Goal: Communication & Community: Answer question/provide support

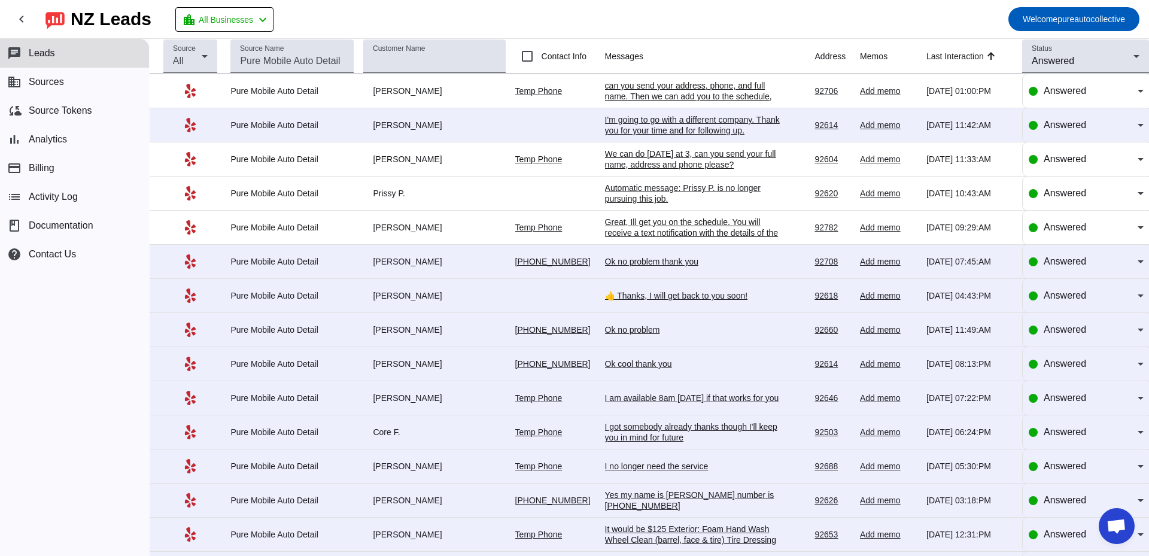
click at [697, 96] on div "can you send your address, phone, and full name. Then we can add you to the sch…" at bounding box center [694, 96] width 179 height 32
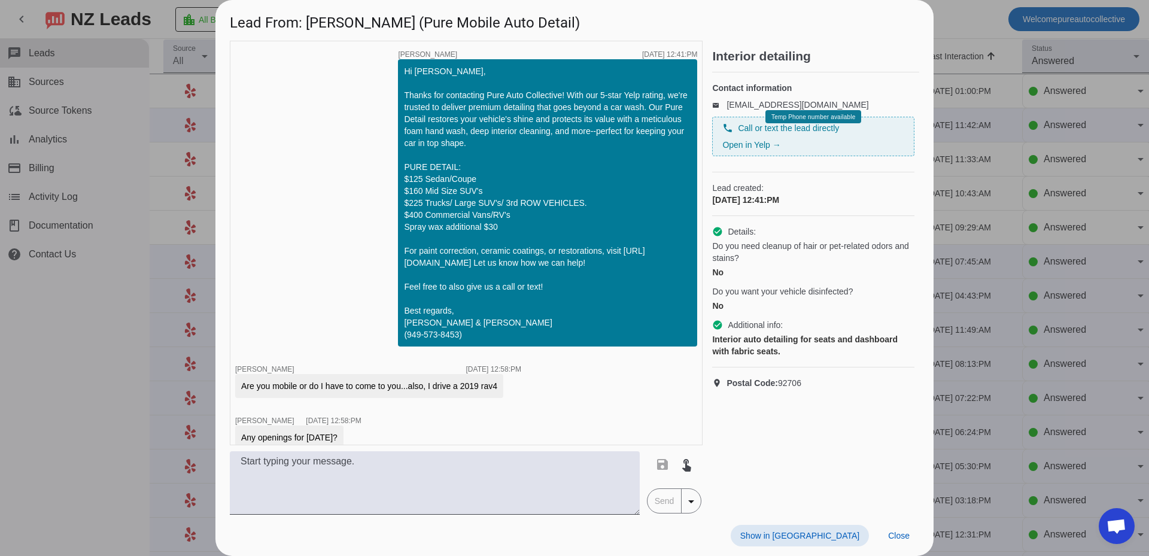
scroll to position [364, 0]
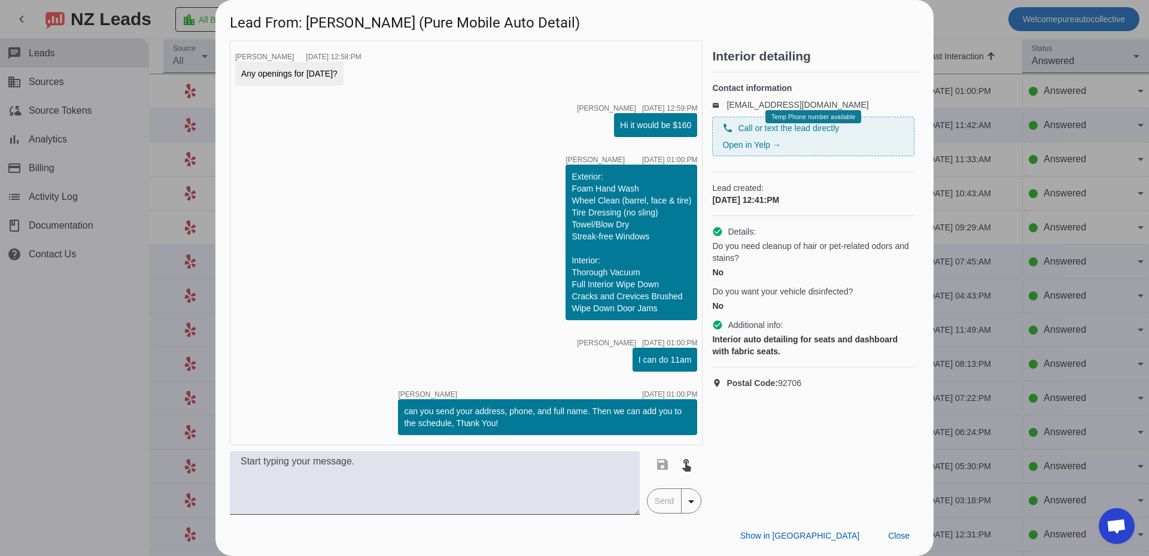
click at [1112, 294] on div at bounding box center [574, 278] width 1149 height 556
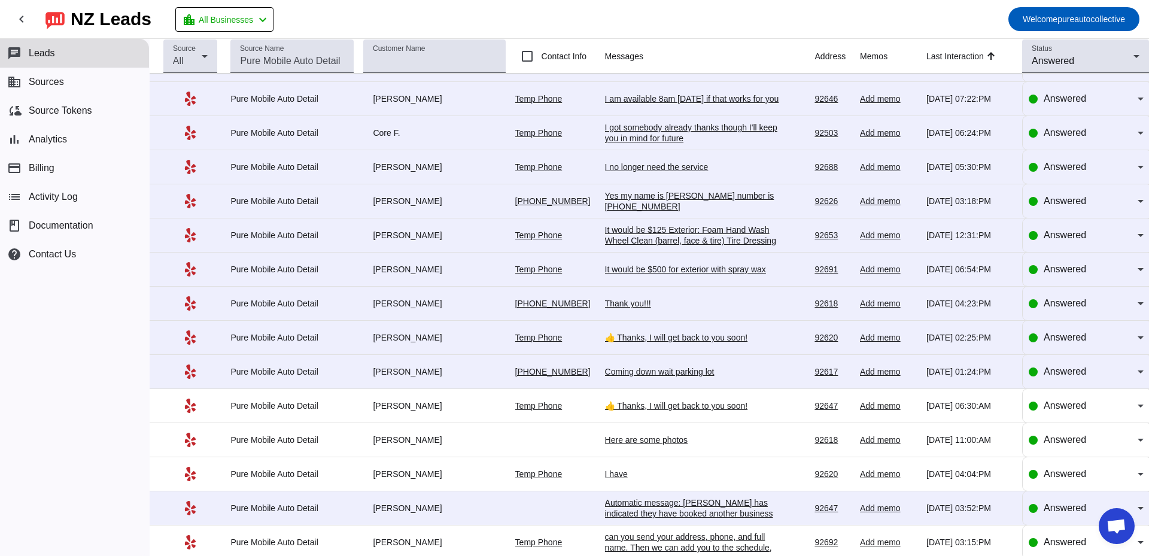
scroll to position [0, 0]
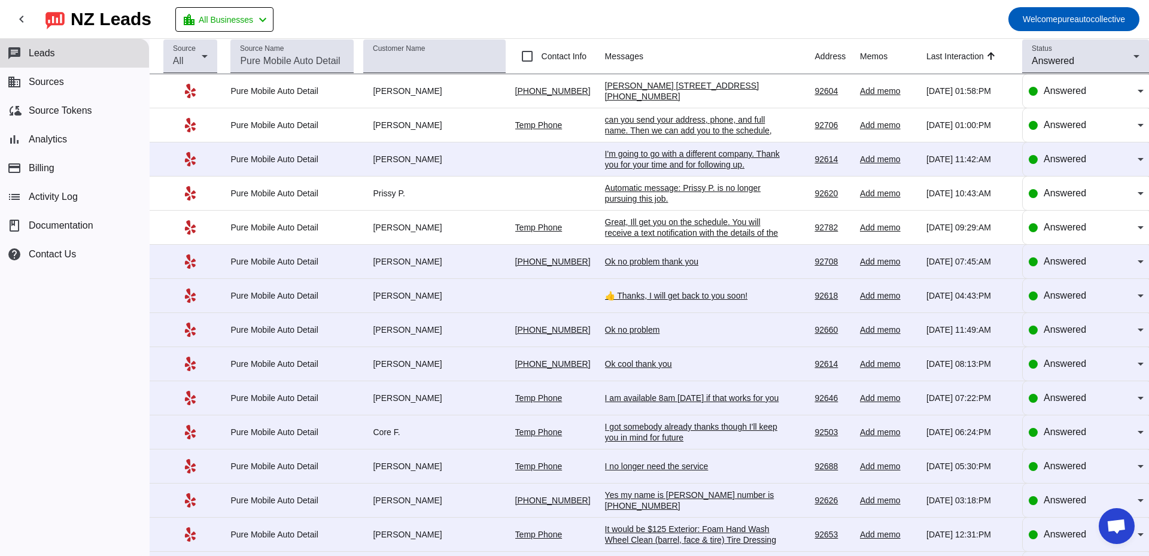
click at [647, 86] on div "[PERSON_NAME] [STREET_ADDRESS] [PHONE_NUMBER]" at bounding box center [694, 91] width 179 height 22
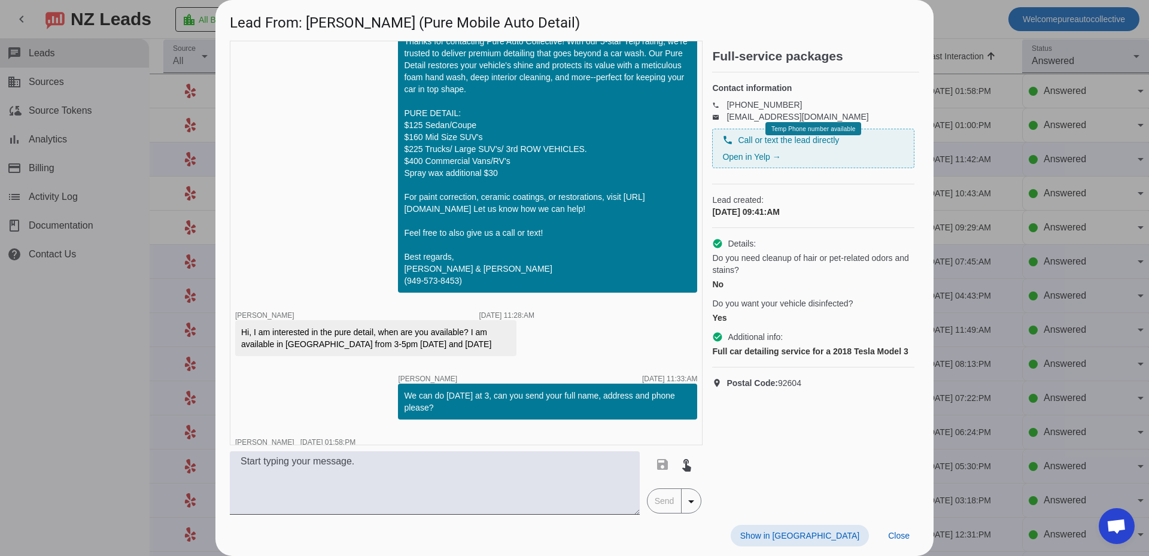
scroll to position [114, 0]
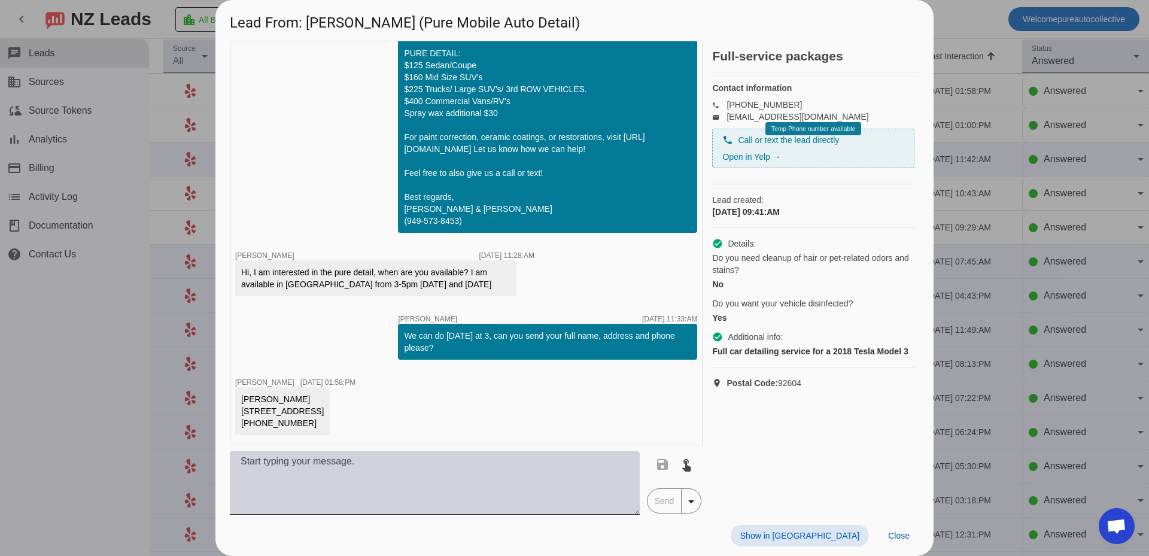
click at [366, 473] on textarea at bounding box center [435, 482] width 410 height 63
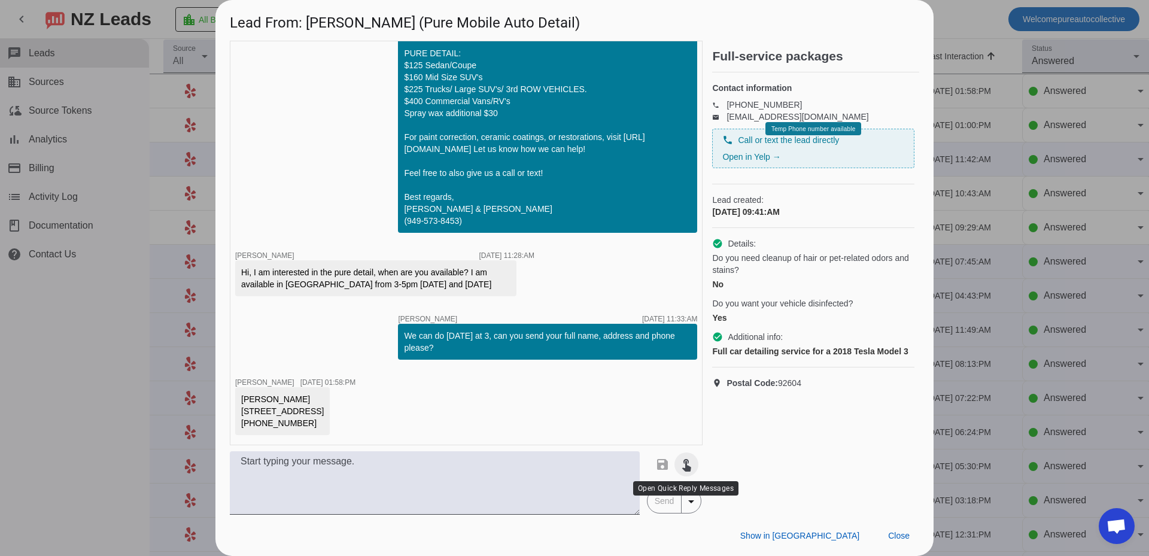
click at [686, 461] on mat-icon "touch_app" at bounding box center [686, 464] width 14 height 14
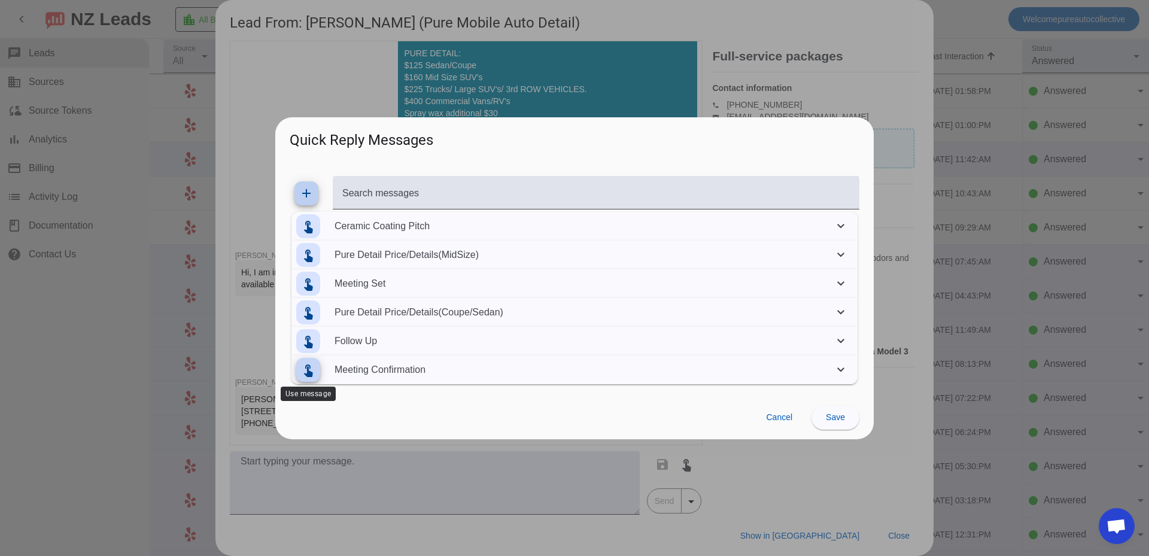
click at [311, 369] on mat-icon "touch_app" at bounding box center [308, 370] width 14 height 14
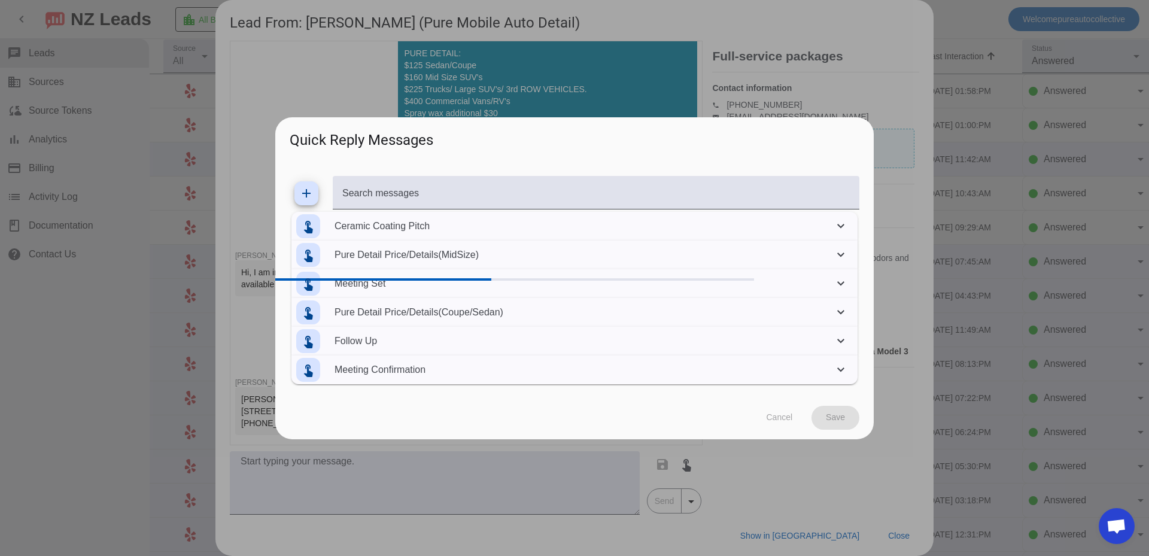
type textarea "Great, Ill get you on the schedule. You will receive a text notification with t…"
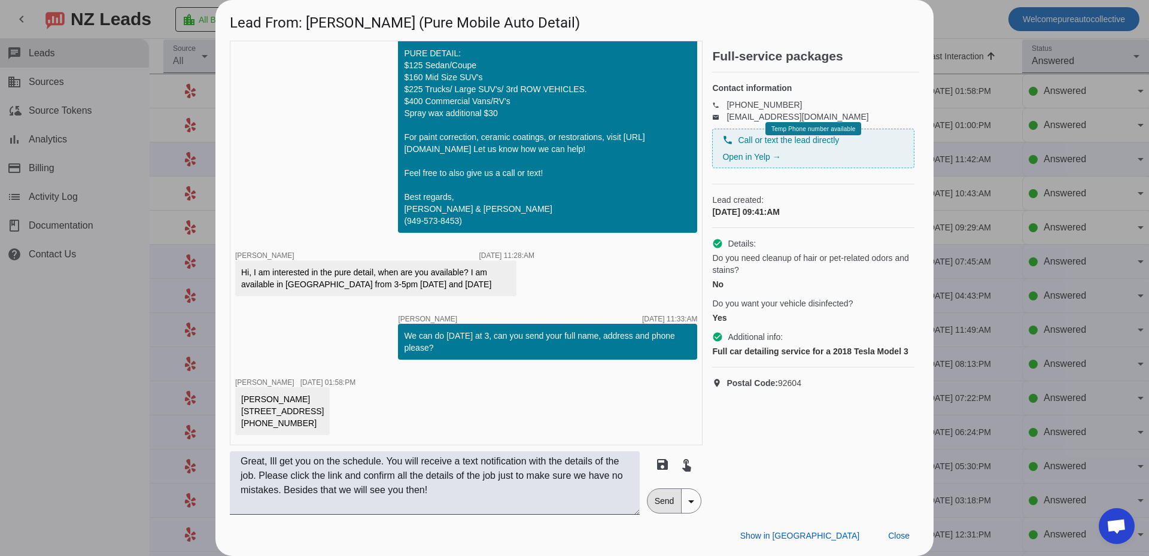
click at [660, 500] on span "Send" at bounding box center [664, 501] width 34 height 24
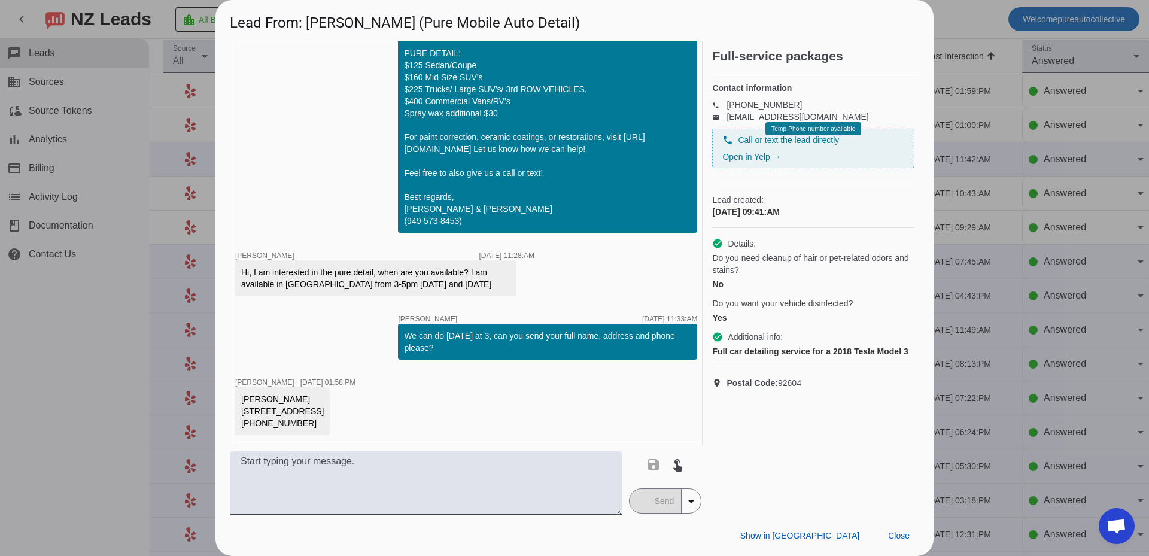
scroll to position [189, 0]
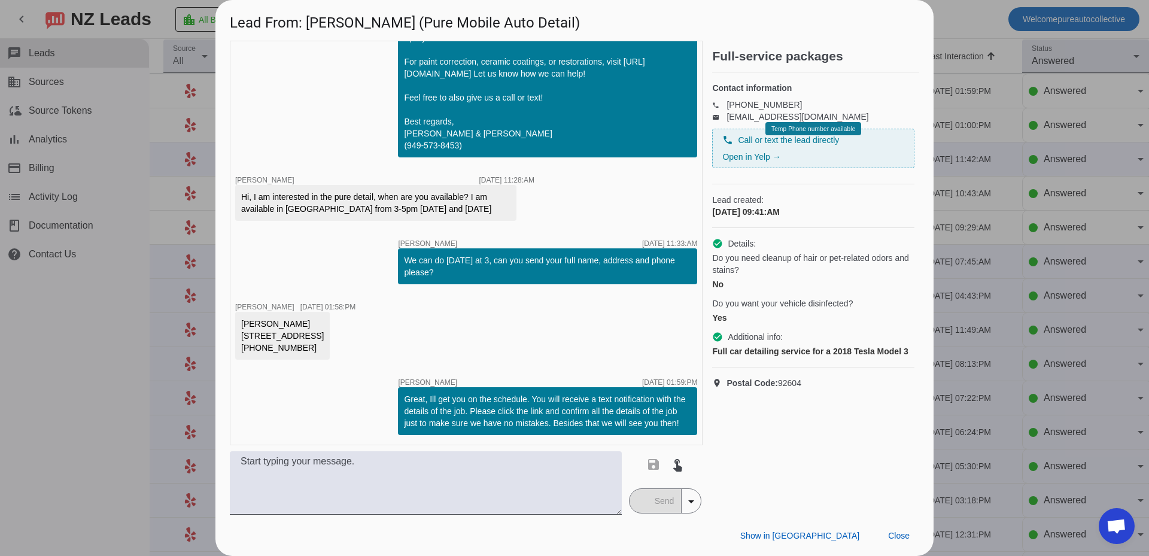
drag, startPoint x: 293, startPoint y: 352, endPoint x: 237, endPoint y: 350, distance: 55.7
click at [237, 350] on div "[PERSON_NAME] [STREET_ADDRESS] [PHONE_NUMBER]" at bounding box center [282, 336] width 95 height 48
copy div "[PHONE_NUMBER]"
drag, startPoint x: 240, startPoint y: 334, endPoint x: 311, endPoint y: 337, distance: 71.2
click at [311, 337] on div "[PERSON_NAME] [STREET_ADDRESS] [PHONE_NUMBER]" at bounding box center [282, 336] width 95 height 48
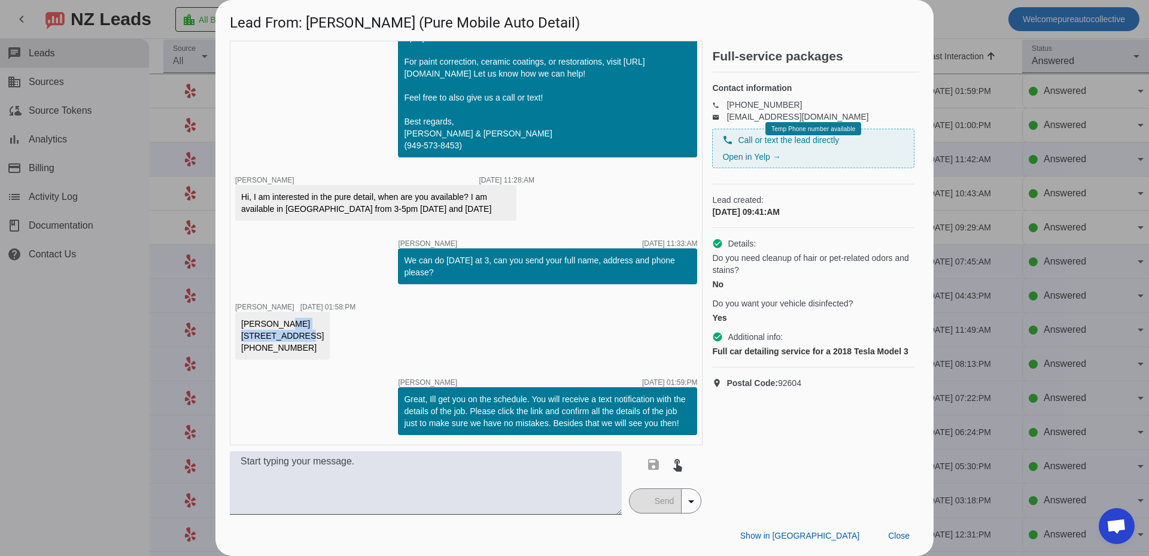
copy div "[STREET_ADDRESS]"
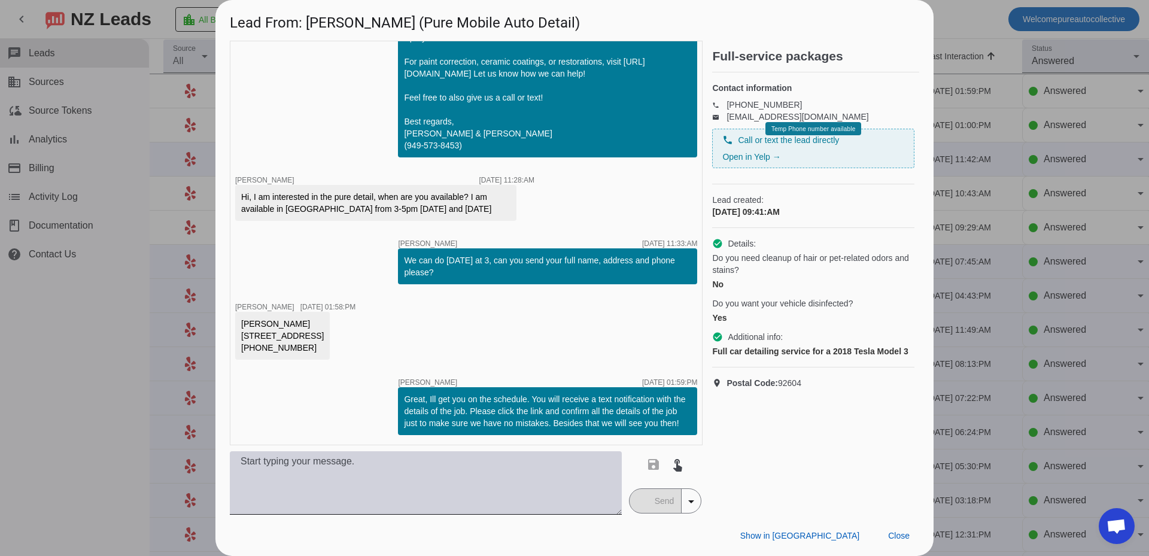
click at [398, 476] on textarea at bounding box center [426, 482] width 392 height 63
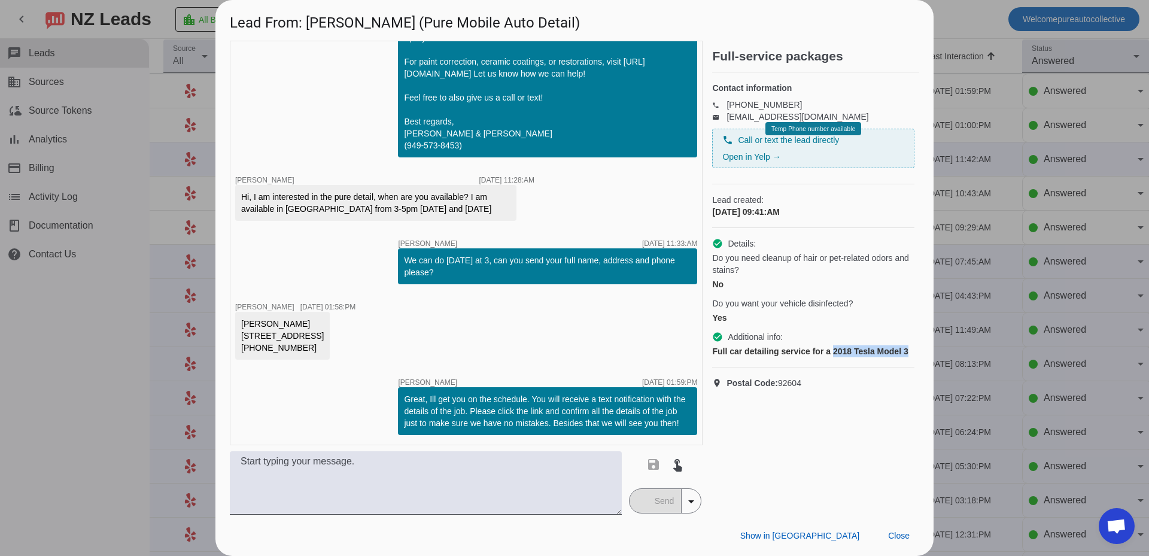
scroll to position [0, 56]
drag, startPoint x: 833, startPoint y: 363, endPoint x: 913, endPoint y: 367, distance: 79.6
click at [913, 367] on div "Full-service packages Contact information phone [PHONE_NUMBER] email [EMAIL_ADD…" at bounding box center [815, 278] width 207 height 474
copy div "2018 Tesla Model 3"
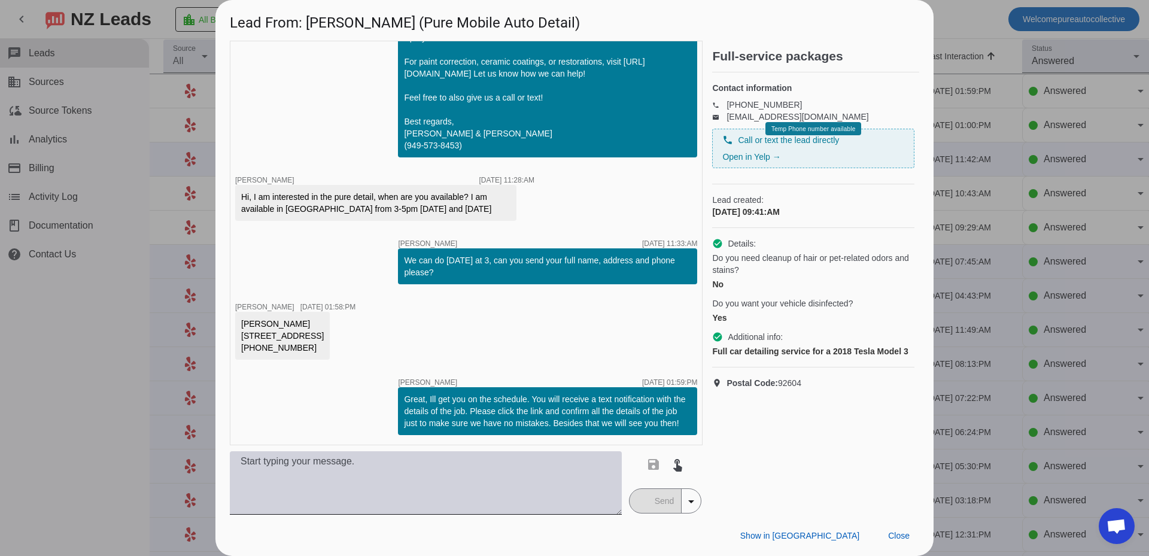
click at [407, 462] on textarea at bounding box center [426, 482] width 392 height 63
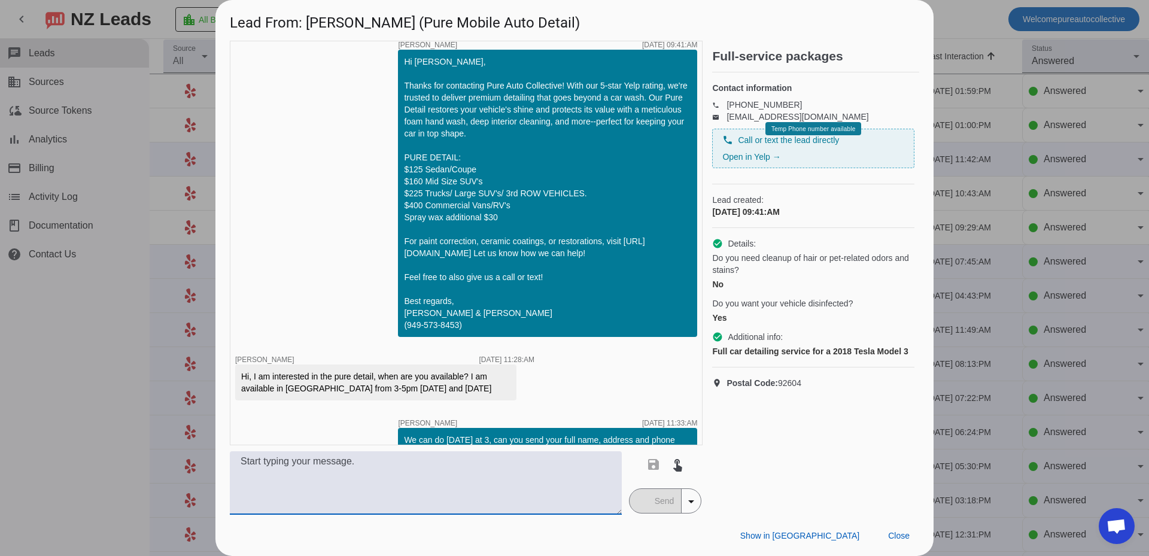
scroll to position [189, 0]
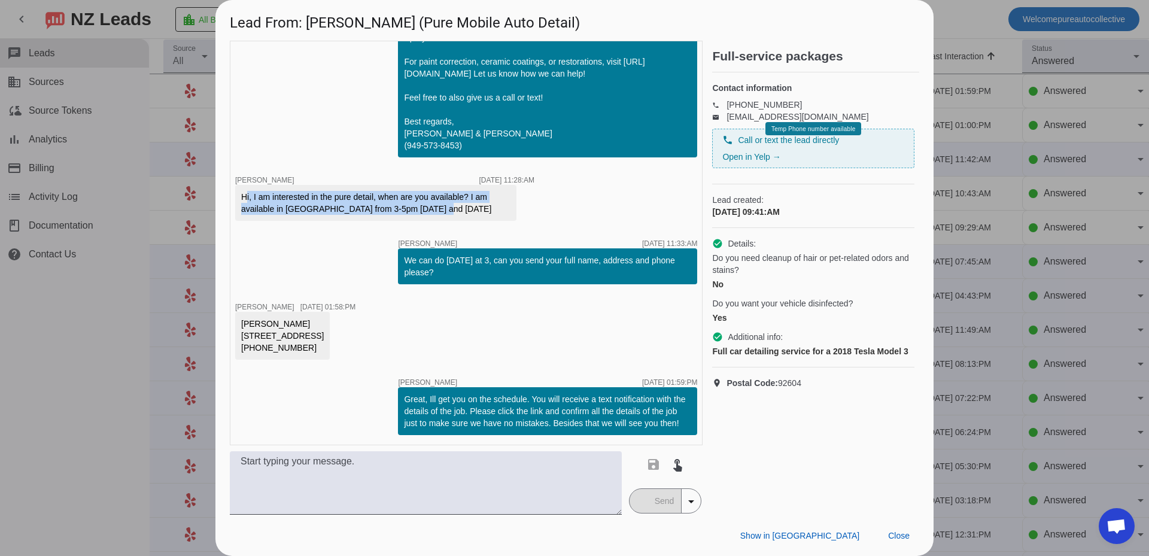
drag, startPoint x: 236, startPoint y: 193, endPoint x: 501, endPoint y: 212, distance: 265.0
click at [501, 212] on div "Hi, I am interested in the pure detail, when are you available? I am available …" at bounding box center [375, 203] width 281 height 36
click at [501, 212] on div "Hi, I am interested in the pure detail, when are you available? I am available …" at bounding box center [375, 203] width 269 height 24
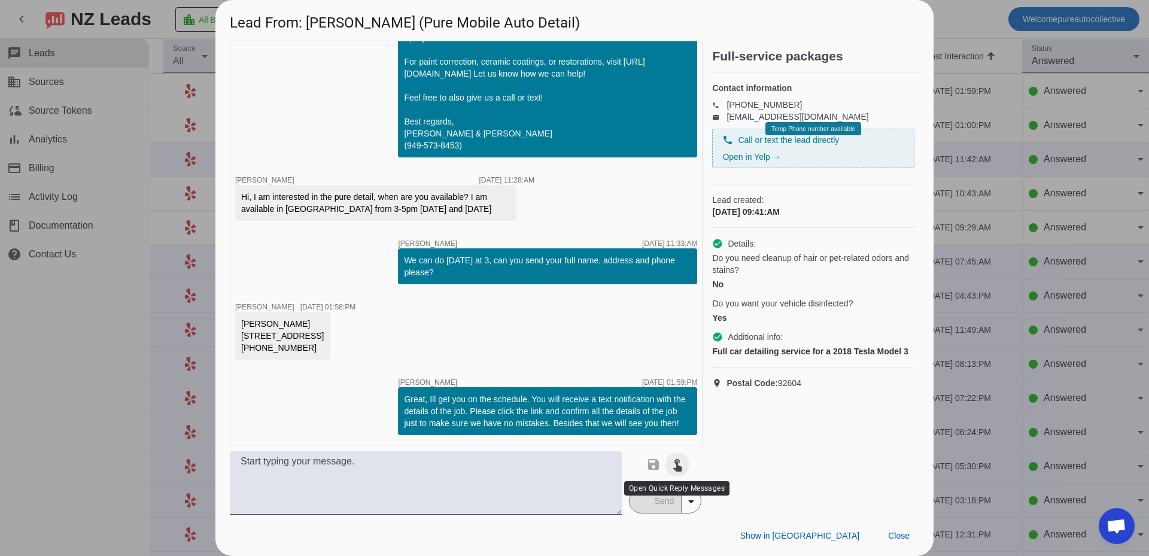
click at [679, 470] on mat-icon "touch_app" at bounding box center [677, 464] width 14 height 14
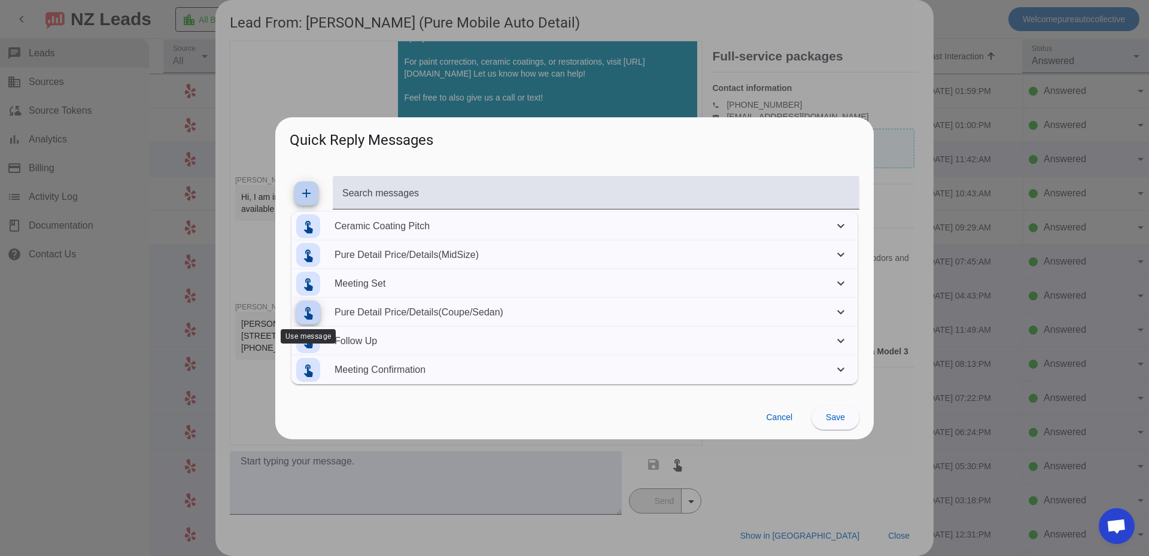
click at [316, 312] on span at bounding box center [308, 312] width 29 height 29
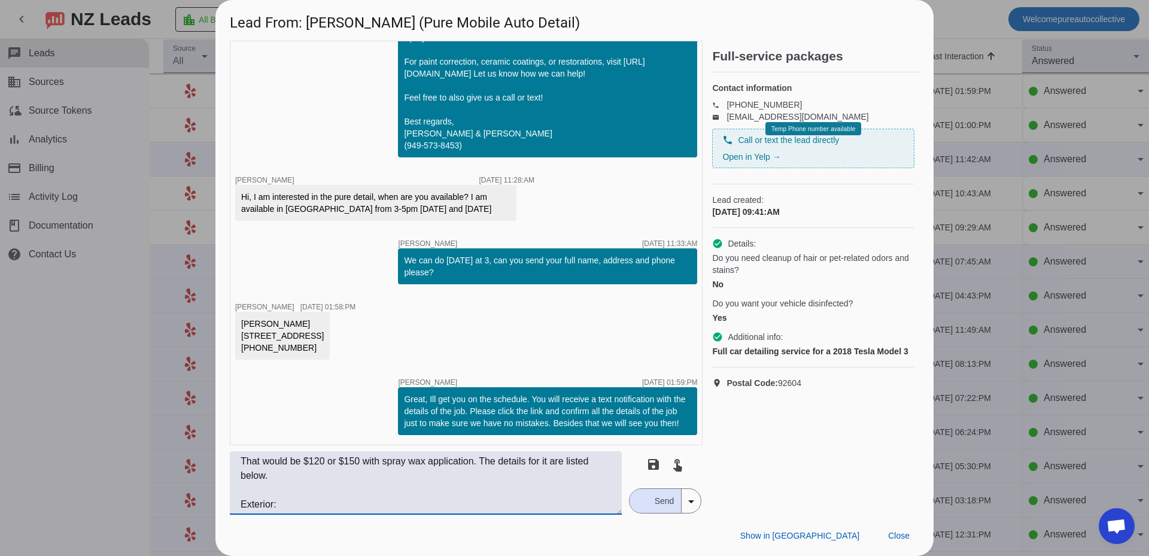
drag, startPoint x: 280, startPoint y: 495, endPoint x: 216, endPoint y: 442, distance: 82.9
click at [216, 442] on div "timer close [PERSON_NAME] [DATE] 09:41:AM Hi [PERSON_NAME], Thanks for contacti…" at bounding box center [574, 278] width 718 height 474
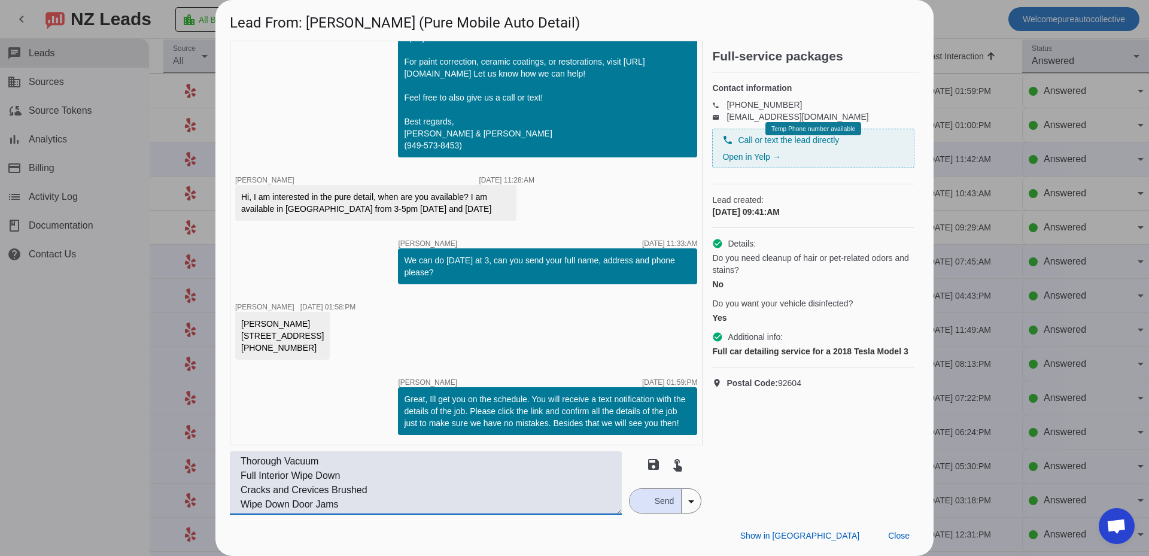
scroll to position [0, 0]
type textarea "Details: Exterior: Foam Hand Wash (Pre-wash if needed) Wheel Clean (barrel, fac…"
click at [639, 494] on button "Send" at bounding box center [655, 501] width 52 height 24
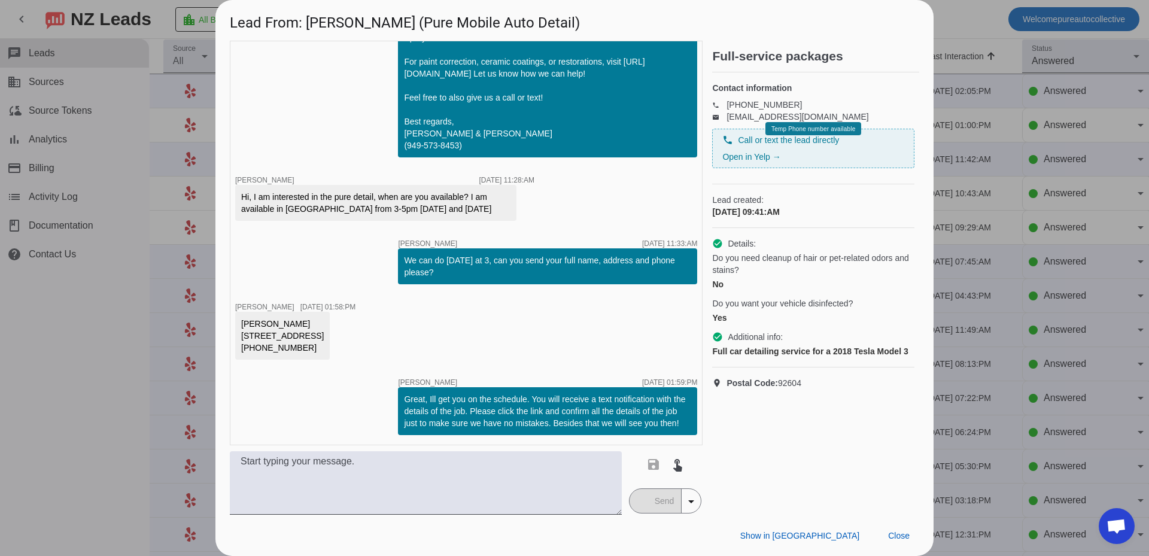
scroll to position [384, 0]
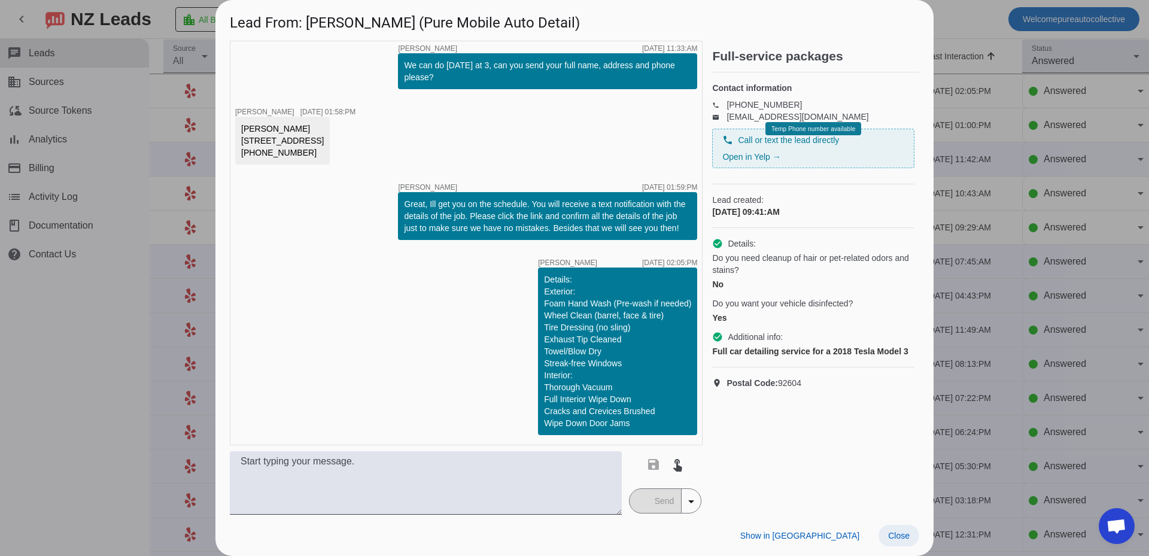
click at [896, 538] on span "Close" at bounding box center [899, 536] width 22 height 10
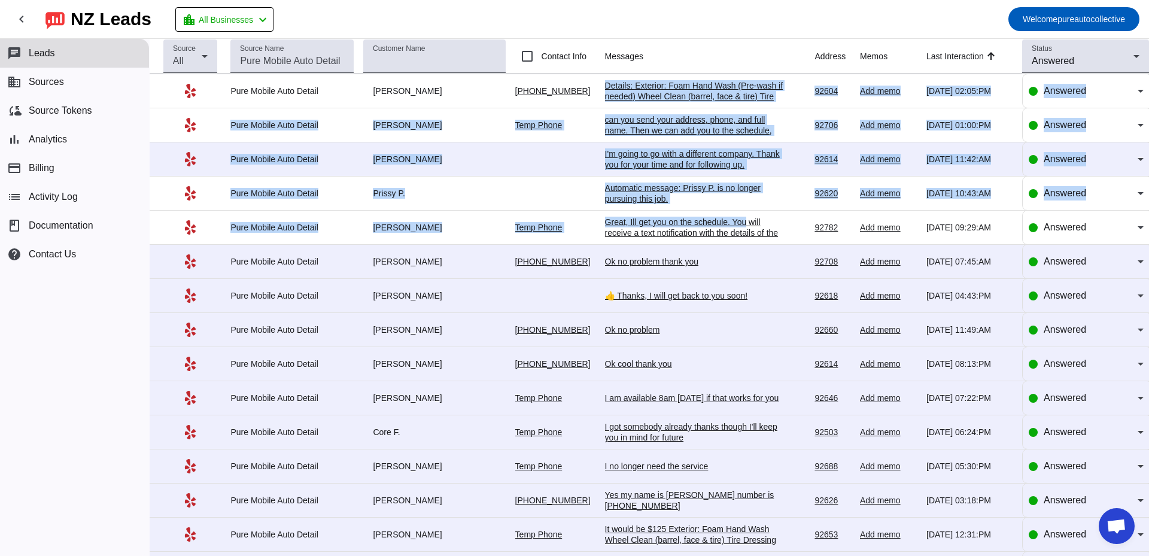
drag, startPoint x: 592, startPoint y: 86, endPoint x: 736, endPoint y: 213, distance: 191.6
click at [736, 212] on tbody "Pure Mobile Auto Detail [PERSON_NAME] [PHONE_NUMBER] Details: Exterior: Foam Ha…" at bounding box center [649, 500] width 999 height 852
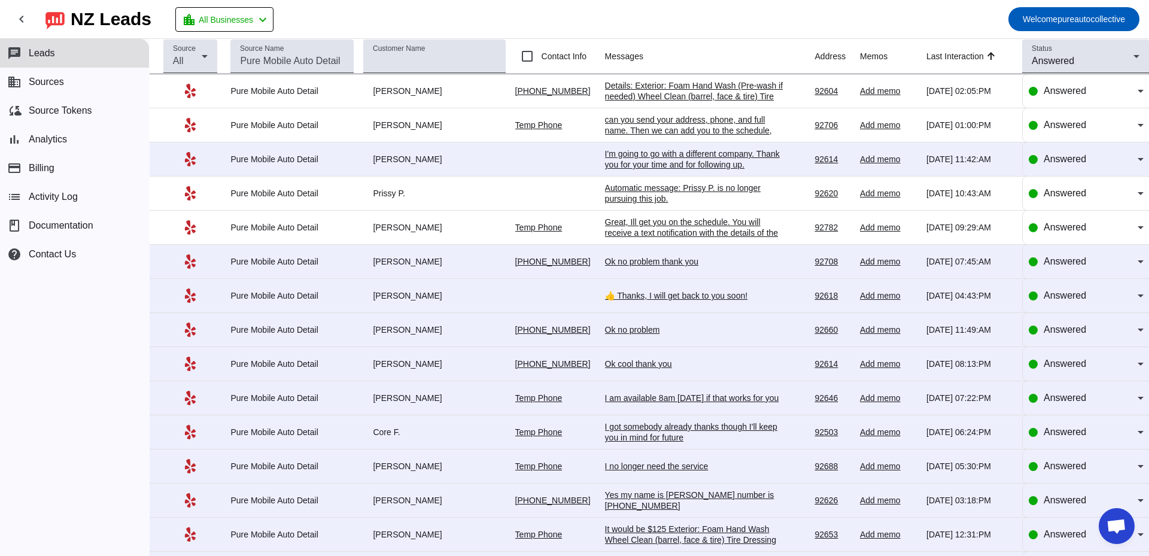
click at [691, 2] on mat-toolbar-row "chevron_left [GEOGRAPHIC_DATA] Leads location_city All Businesses chevron_left …" at bounding box center [574, 19] width 1149 height 38
click at [644, 91] on div "More interested in the interior because I have kids who have made the inside me…" at bounding box center [694, 91] width 179 height 22
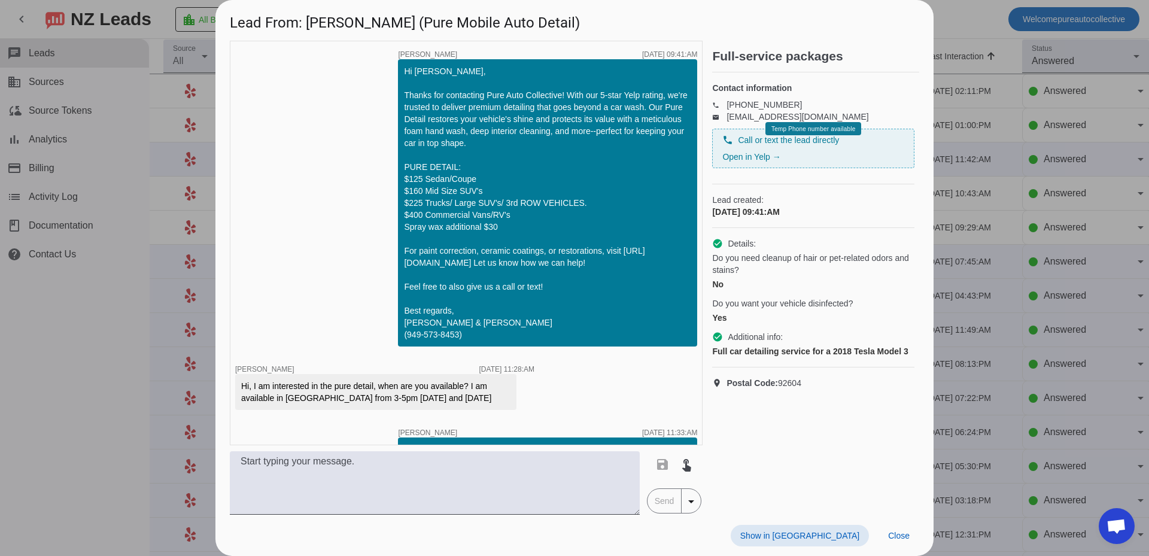
scroll to position [499, 0]
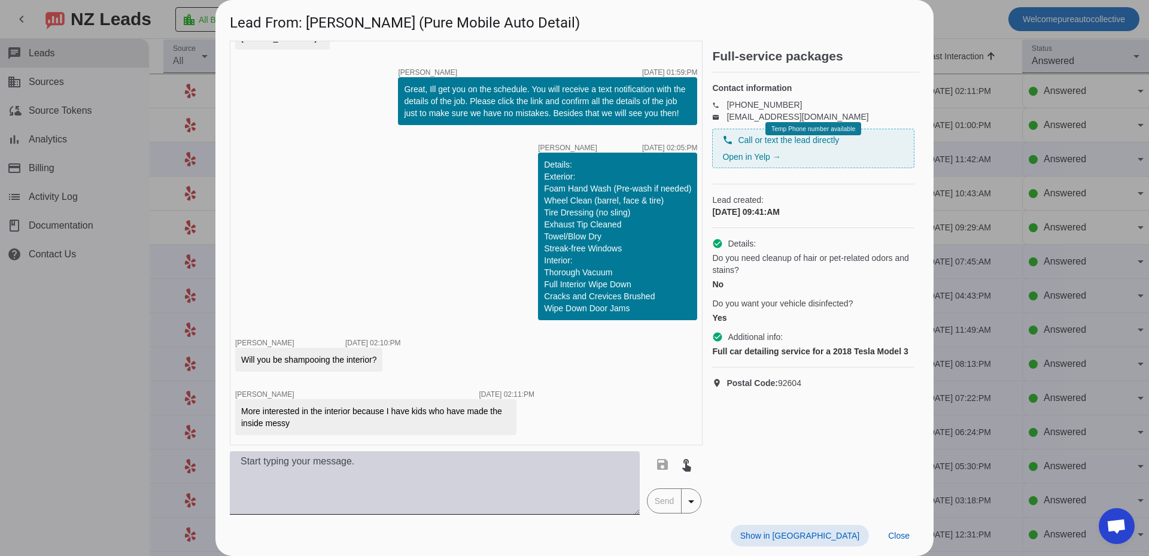
click at [377, 484] on textarea at bounding box center [435, 482] width 410 height 63
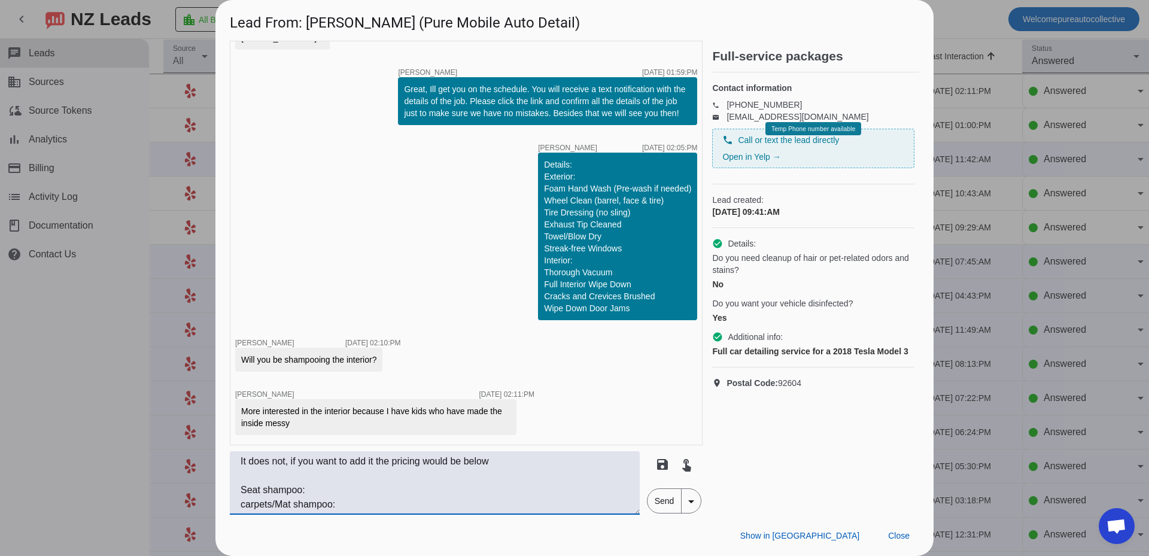
scroll to position [9, 0]
click at [385, 478] on textarea "It does not, if you want to add it the pricing would be below Seat shampoo: car…" at bounding box center [435, 482] width 410 height 63
click at [378, 496] on textarea "It does not, if you want to add it the pricing would be below Seat shampoo:$200…" at bounding box center [435, 482] width 410 height 63
click at [343, 502] on textarea "It does not, if you want to add it the pricing would be below Seat shampoo:$200…" at bounding box center [435, 482] width 410 height 63
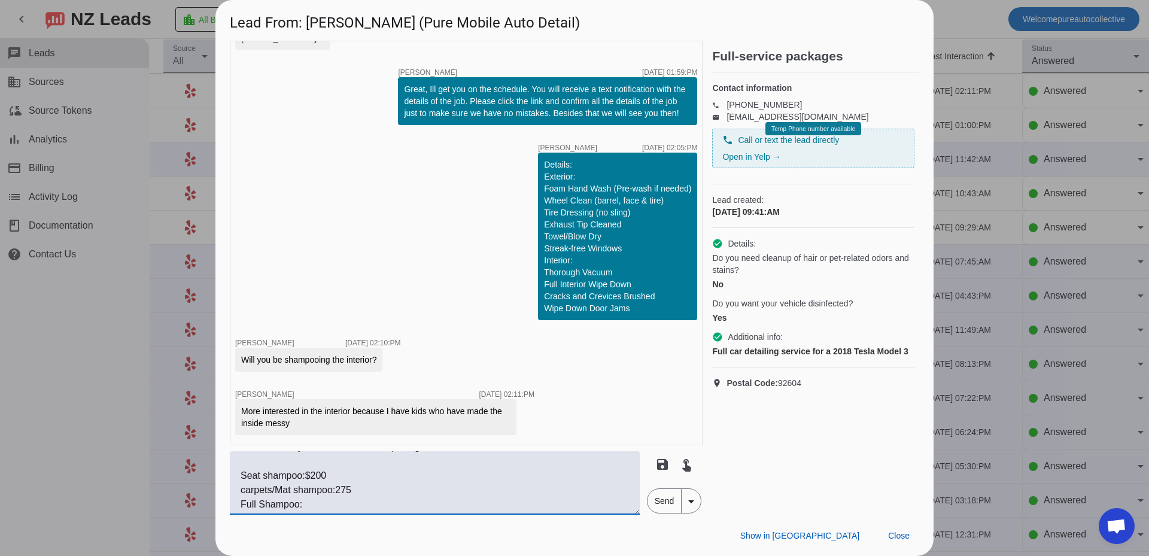
click at [318, 505] on textarea "It does not, if you want to add it the pricing would be below Seat shampoo:$200…" at bounding box center [435, 482] width 410 height 63
click at [388, 485] on textarea "It does not, if you want to add it the pricing would be below Seat shampoo:$200…" at bounding box center [435, 482] width 410 height 63
click at [398, 467] on textarea "It does not, if you want to add it the pricing would be below Seat shampoo:$200…" at bounding box center [435, 482] width 410 height 63
click at [333, 491] on textarea "It does not, if you want to add it the pricing would be below Seat shampoo:$200…" at bounding box center [435, 482] width 410 height 63
click at [304, 475] on textarea "It does not, if you want to add it the pricing would be below Seat shampoo:$200…" at bounding box center [435, 482] width 410 height 63
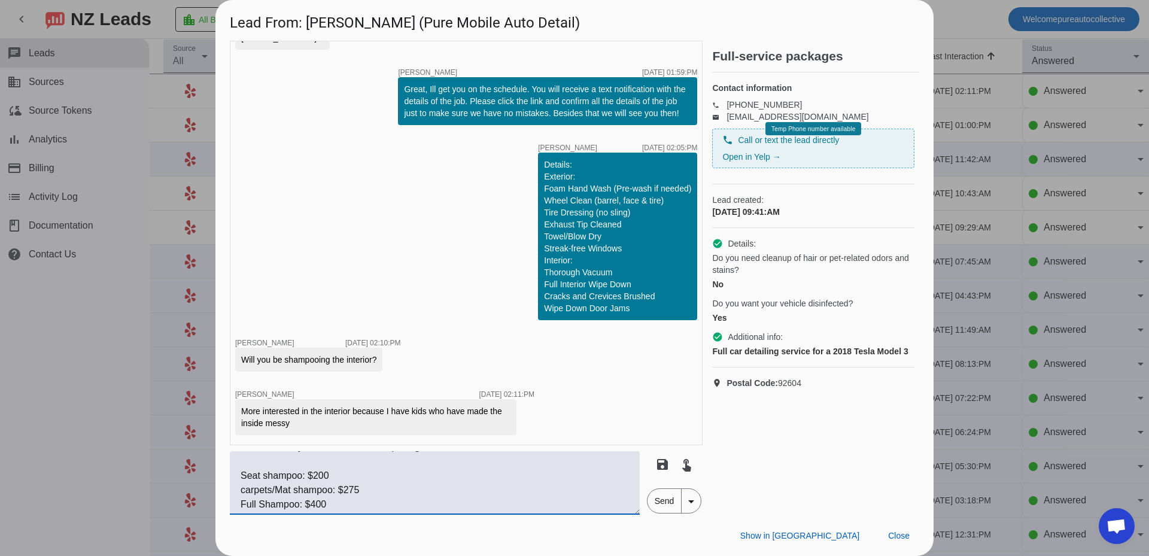
click at [301, 505] on textarea "It does not, if you want to add it the pricing would be below Seat shampoo: $20…" at bounding box center [435, 482] width 410 height 63
click at [306, 503] on textarea "It does not, if you want to add it the pricing would be below Seat shampoo: $20…" at bounding box center [435, 482] width 410 height 63
click at [365, 502] on textarea "It does not, if you want to add it the pricing would be below Seat shampoo: $20…" at bounding box center [435, 482] width 410 height 63
drag, startPoint x: 365, startPoint y: 502, endPoint x: 232, endPoint y: 427, distance: 152.7
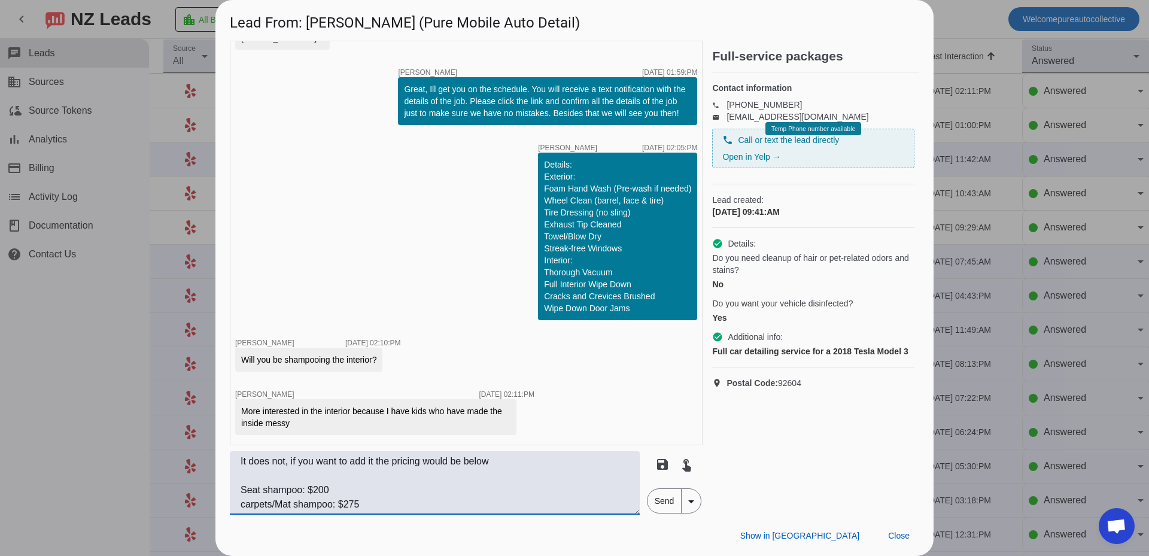
click at [232, 427] on div "timer close [PERSON_NAME] [DATE] 09:41:AM Hi [PERSON_NAME], Thanks for contacti…" at bounding box center [466, 278] width 473 height 474
click at [408, 476] on textarea "It does not, if you want to add it the pricing would be below Seat shampoo: $20…" at bounding box center [435, 482] width 410 height 63
click at [388, 491] on textarea "It does not, if you want to add it the pricing would be below Seat shampoo: $20…" at bounding box center [435, 482] width 410 height 63
click at [377, 506] on textarea "It does not, if you want to add it the pricing would be below Seat shampoo: $20…" at bounding box center [435, 482] width 410 height 63
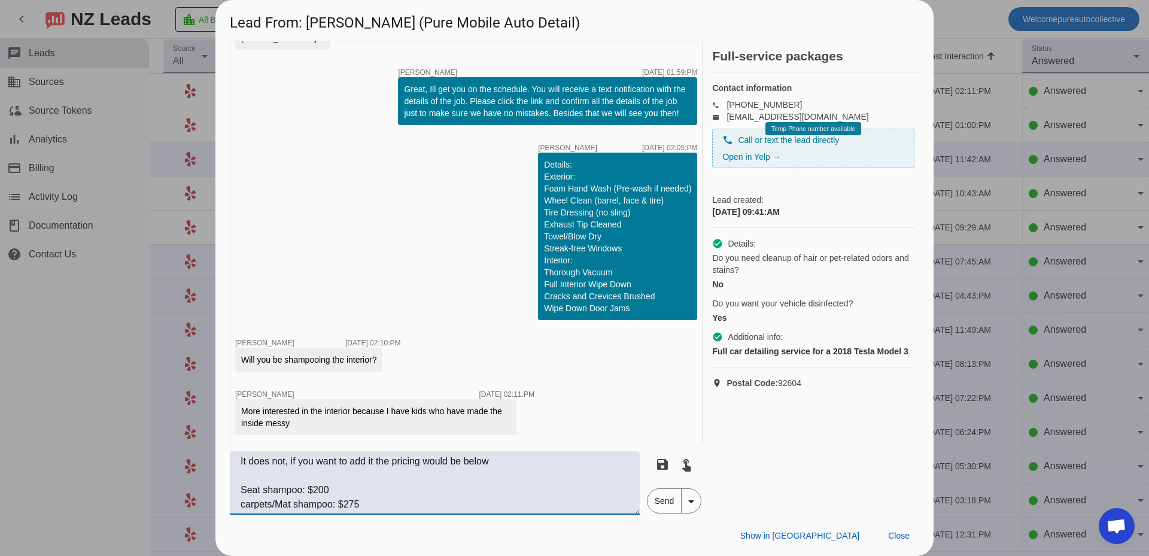
scroll to position [57, 0]
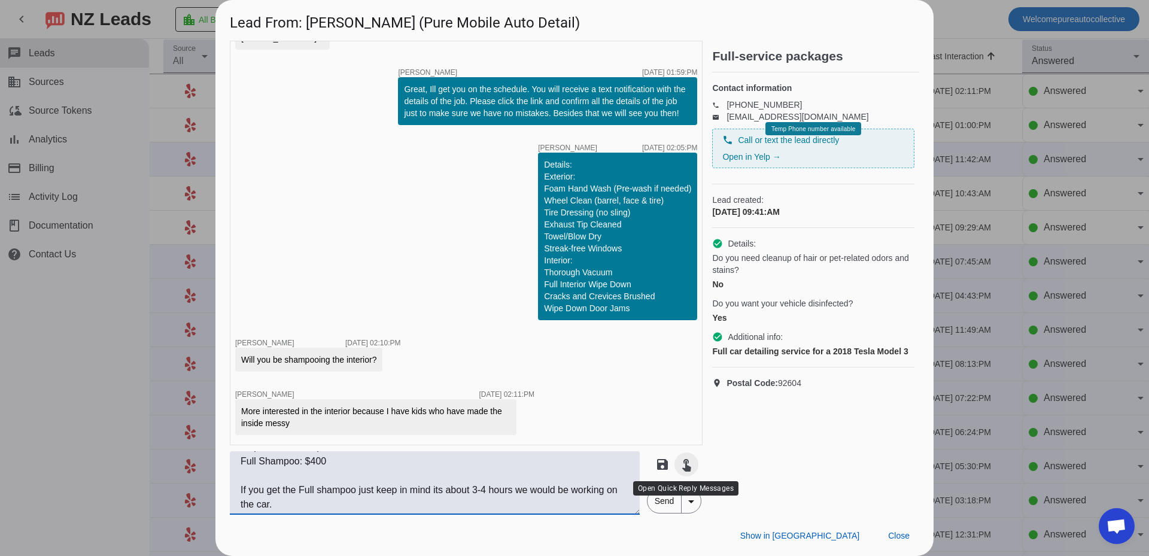
click at [685, 466] on mat-icon "touch_app" at bounding box center [686, 464] width 14 height 14
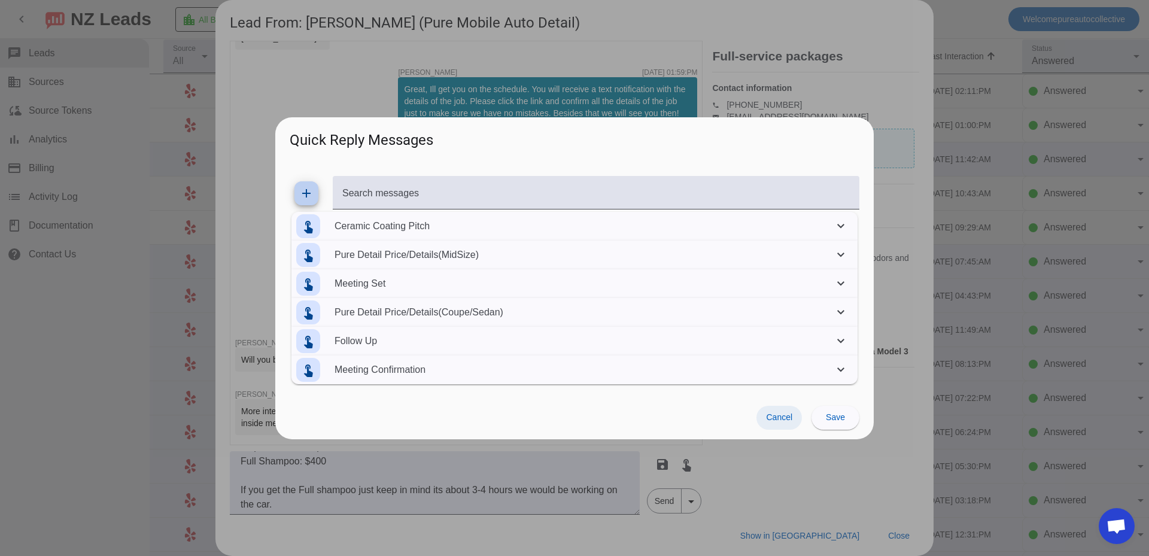
click at [782, 424] on span at bounding box center [778, 418] width 45 height 24
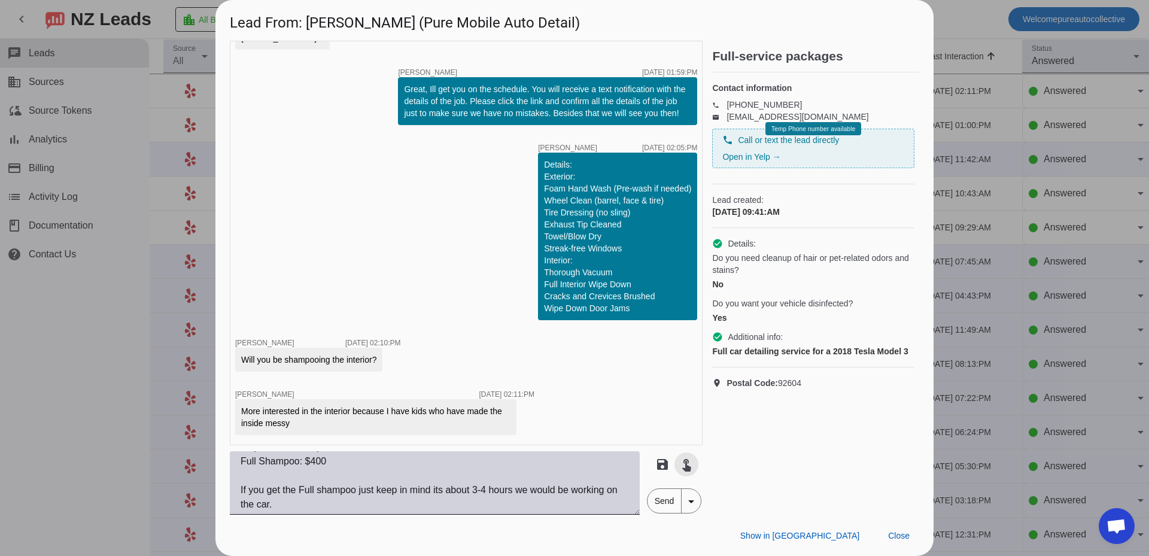
scroll to position [0, 0]
click at [406, 479] on textarea "It does not, if you want to add it the pricing would be below Seat shampoo: $20…" at bounding box center [435, 482] width 410 height 63
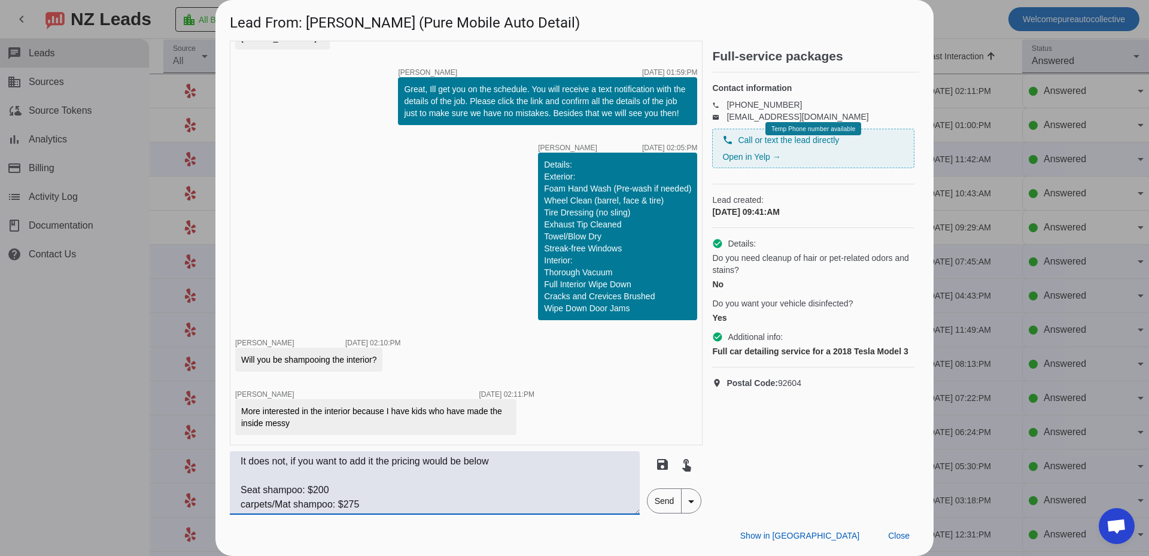
scroll to position [57, 0]
click at [398, 478] on textarea "It does not, if you want to add it the pricing would be below Seat shampoo: $20…" at bounding box center [435, 482] width 410 height 63
click at [383, 485] on textarea "It does not, if you want to add it the pricing would be below Seat shampoo: $20…" at bounding box center [435, 482] width 410 height 63
click at [380, 504] on textarea "It does not, if you want to add it the pricing would be below Seat shampoo: $20…" at bounding box center [435, 482] width 410 height 63
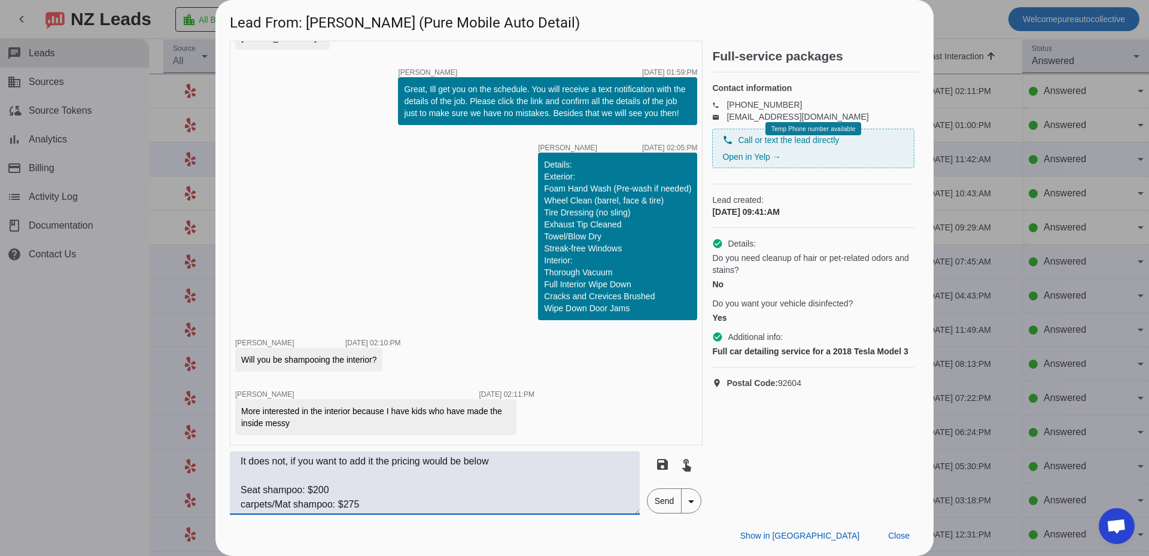
scroll to position [57, 0]
drag, startPoint x: 354, startPoint y: 505, endPoint x: 346, endPoint y: 459, distance: 46.7
click at [346, 459] on textarea "It does not, if you want to add it the pricing would be below Seat shampoo: $20…" at bounding box center [435, 482] width 410 height 63
click at [365, 504] on textarea "It does not, if you want to add it the pricing would be below Seat shampoo: $20…" at bounding box center [435, 482] width 410 height 63
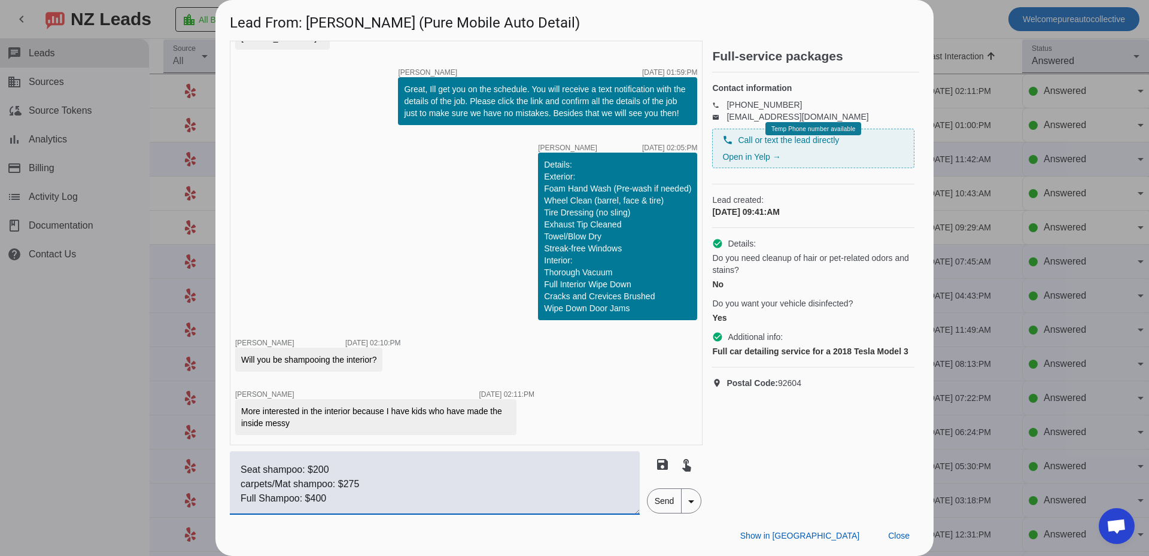
scroll to position [57, 0]
drag, startPoint x: 358, startPoint y: 507, endPoint x: 338, endPoint y: 495, distance: 23.1
click at [338, 495] on textarea "It does not, if you want to add it the pricing would be below Seat shampoo: $20…" at bounding box center [435, 482] width 410 height 63
click at [352, 477] on textarea "It does not, if you want to add it the pricing would be below Seat shampoo: $20…" at bounding box center [435, 482] width 410 height 63
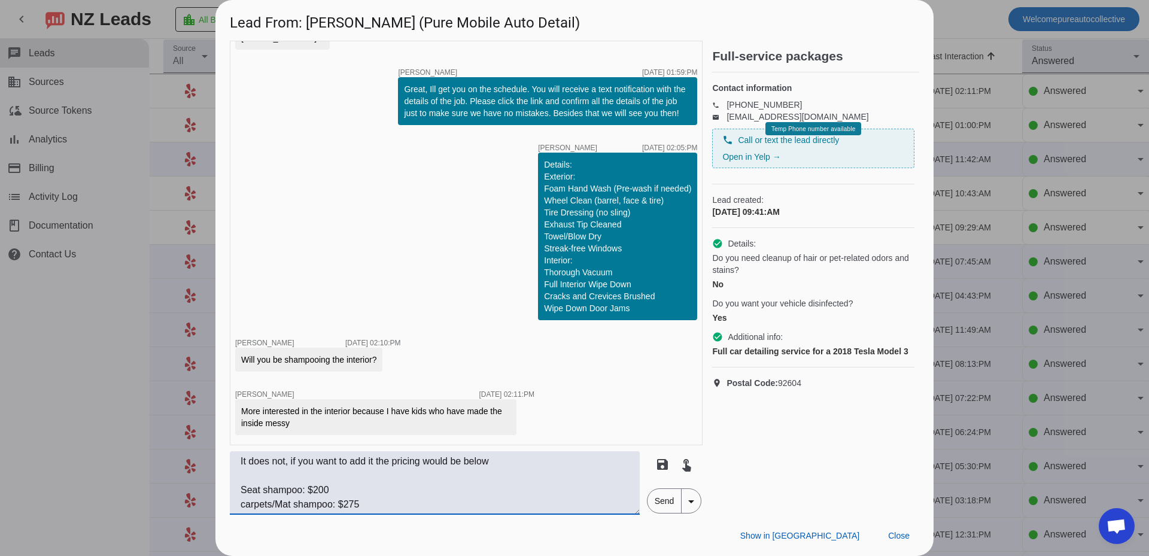
click at [354, 495] on textarea "It does not, if you want to add it the pricing would be below Seat shampoo: $20…" at bounding box center [435, 482] width 410 height 63
click at [355, 469] on textarea "It does not, if you want to add it the pricing would be below Seat shampoo: $22…" at bounding box center [435, 482] width 410 height 63
click at [381, 501] on textarea "It does not, if you want to add it the pricing would be below Seat shampoo: $22…" at bounding box center [435, 482] width 410 height 63
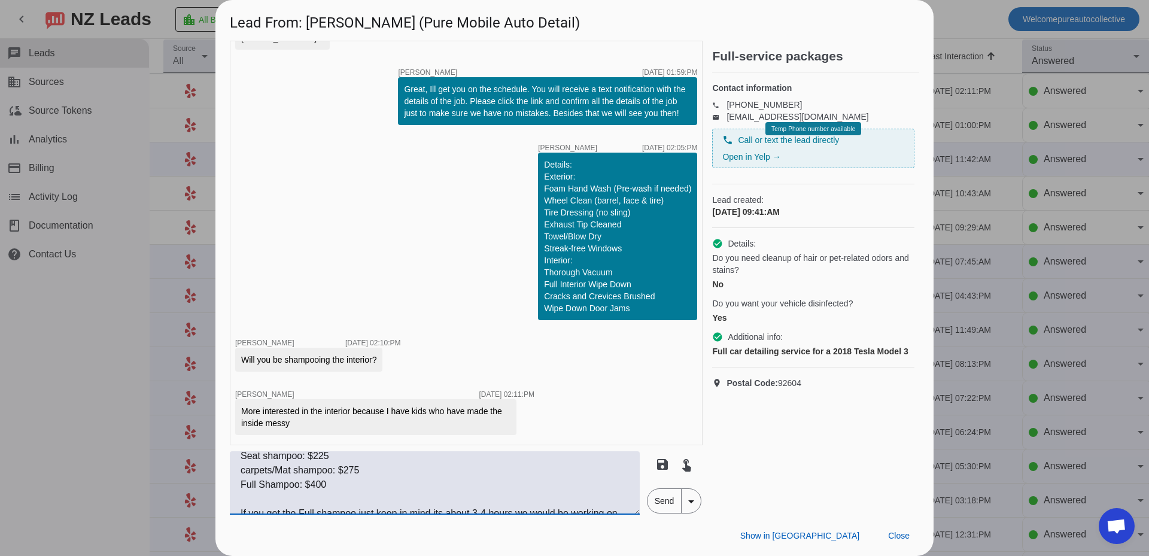
scroll to position [41, 0]
drag, startPoint x: 357, startPoint y: 504, endPoint x: 342, endPoint y: 468, distance: 38.9
click at [342, 468] on textarea "It does not, if you want to add it the pricing would be below Seat shampoo: $22…" at bounding box center [435, 482] width 410 height 63
click at [371, 471] on textarea "It does not, if you want to add it the pricing would be below Seat shampoo: $22…" at bounding box center [435, 482] width 410 height 63
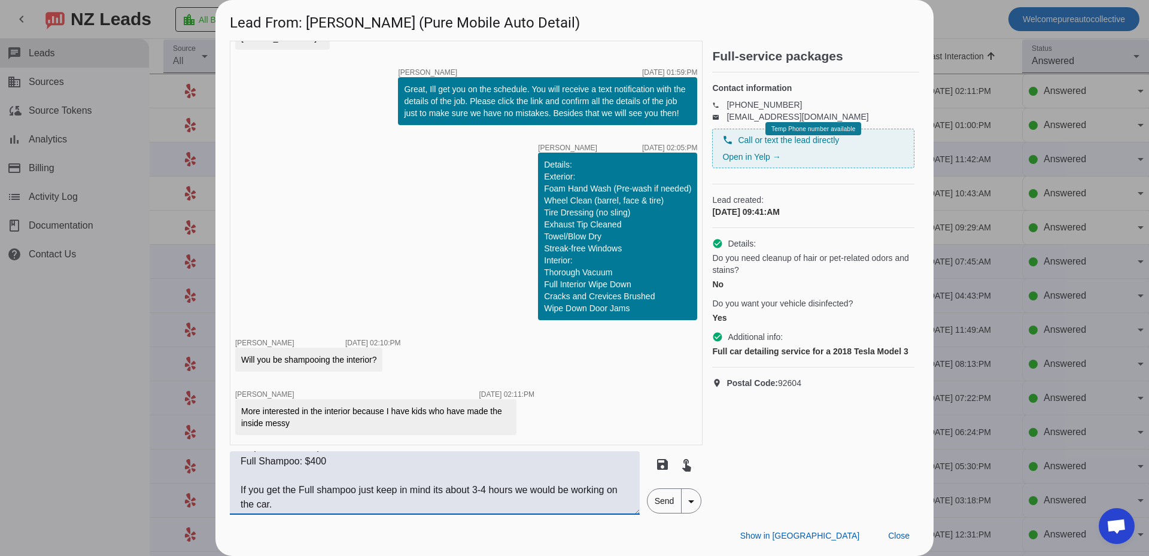
scroll to position [0, 0]
type textarea "It does not, if you want to add it the pricing would be below Seat shampoo: $22…"
click at [656, 504] on span "Send" at bounding box center [664, 501] width 34 height 24
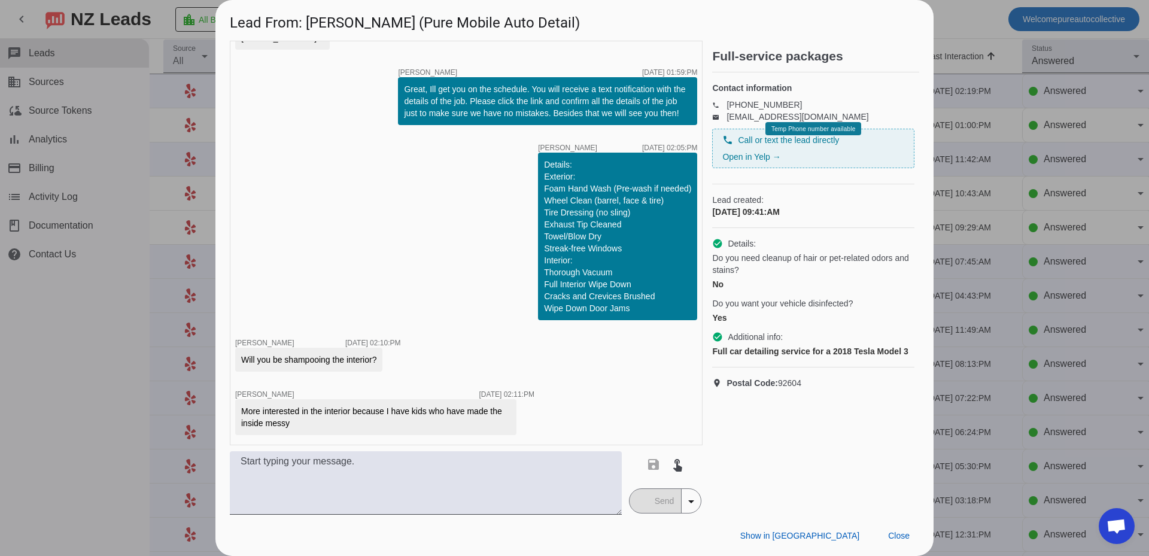
scroll to position [634, 0]
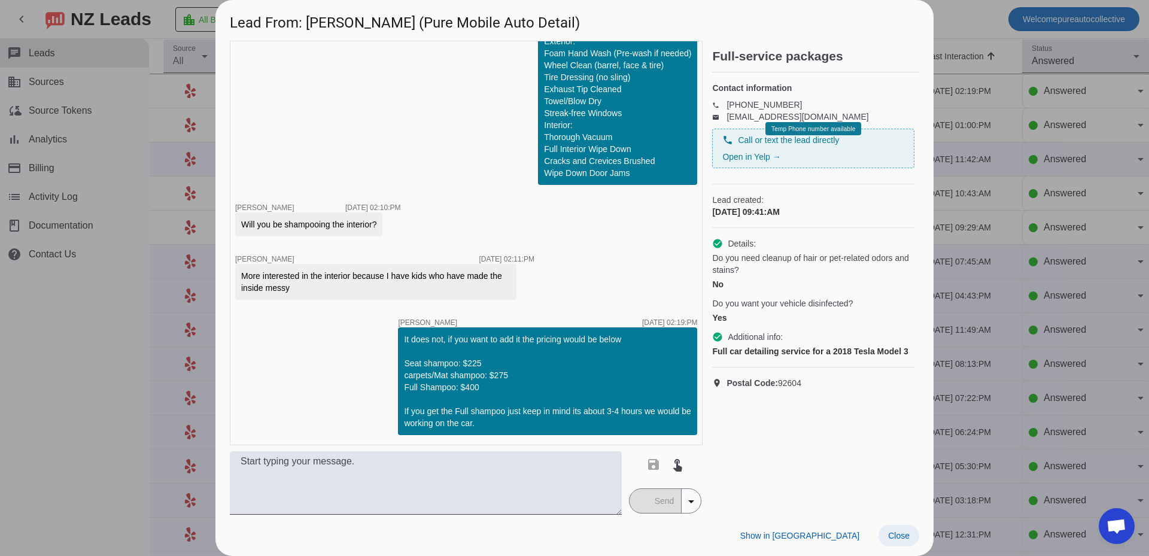
click at [898, 534] on span "Close" at bounding box center [899, 536] width 22 height 10
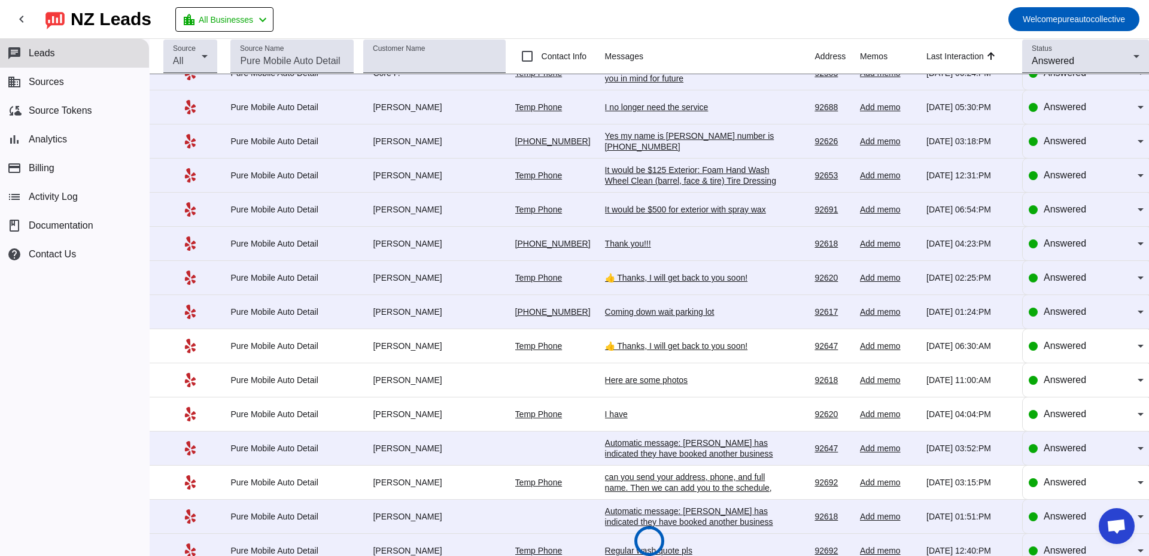
scroll to position [0, 0]
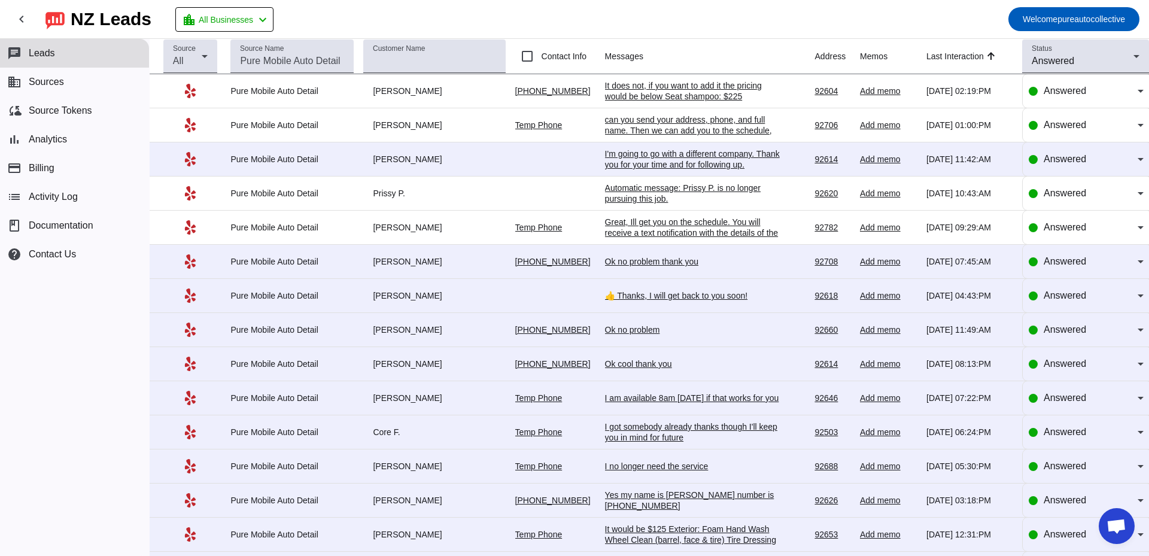
click at [686, 32] on mat-toolbar-row "chevron_left [GEOGRAPHIC_DATA] Leads location_city All Businesses chevron_left …" at bounding box center [574, 19] width 1149 height 38
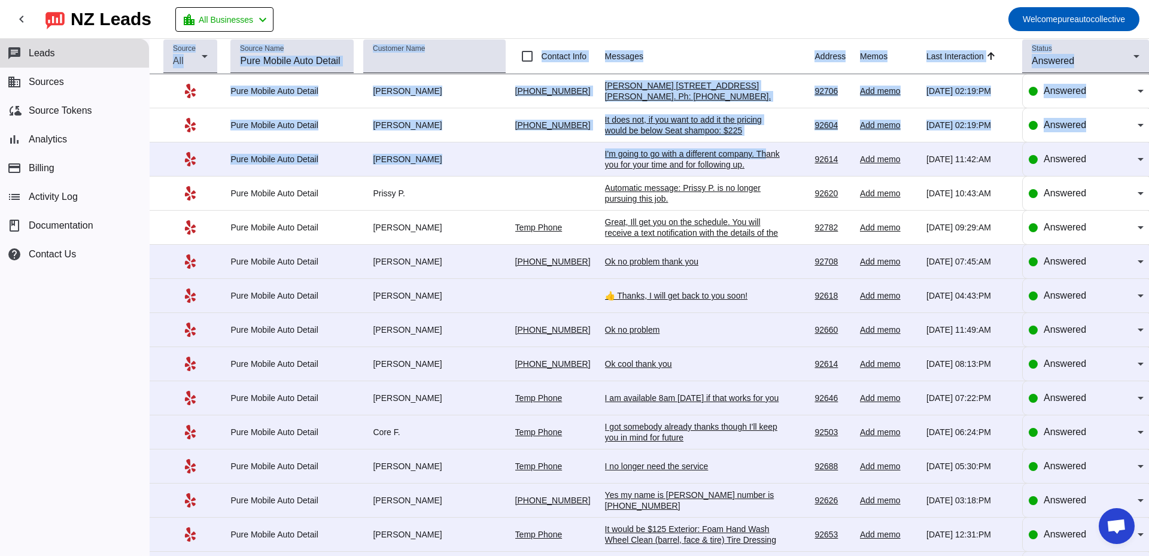
drag, startPoint x: 447, startPoint y: 24, endPoint x: 759, endPoint y: 164, distance: 341.6
click at [759, 164] on div "chevron_left [GEOGRAPHIC_DATA] Leads location_city All Businesses chevron_left …" at bounding box center [574, 278] width 1149 height 556
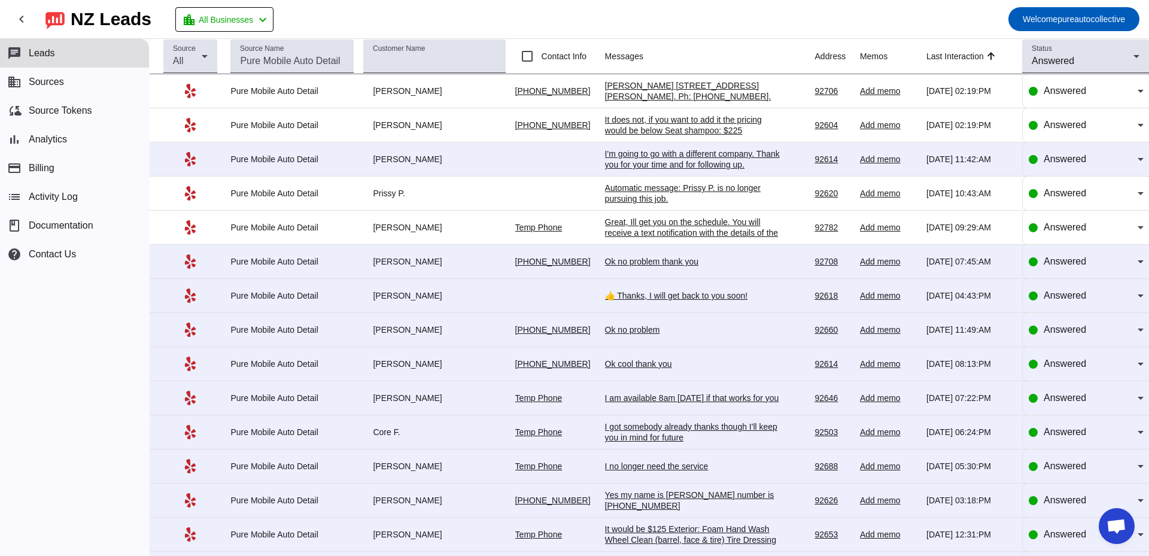
click at [663, 24] on mat-toolbar-row "chevron_left [GEOGRAPHIC_DATA] Leads location_city All Businesses chevron_left …" at bounding box center [574, 19] width 1149 height 38
click at [633, 98] on div "[PERSON_NAME] [STREET_ADDRESS][PERSON_NAME]. Ph: [PHONE_NUMBER]." at bounding box center [694, 91] width 179 height 22
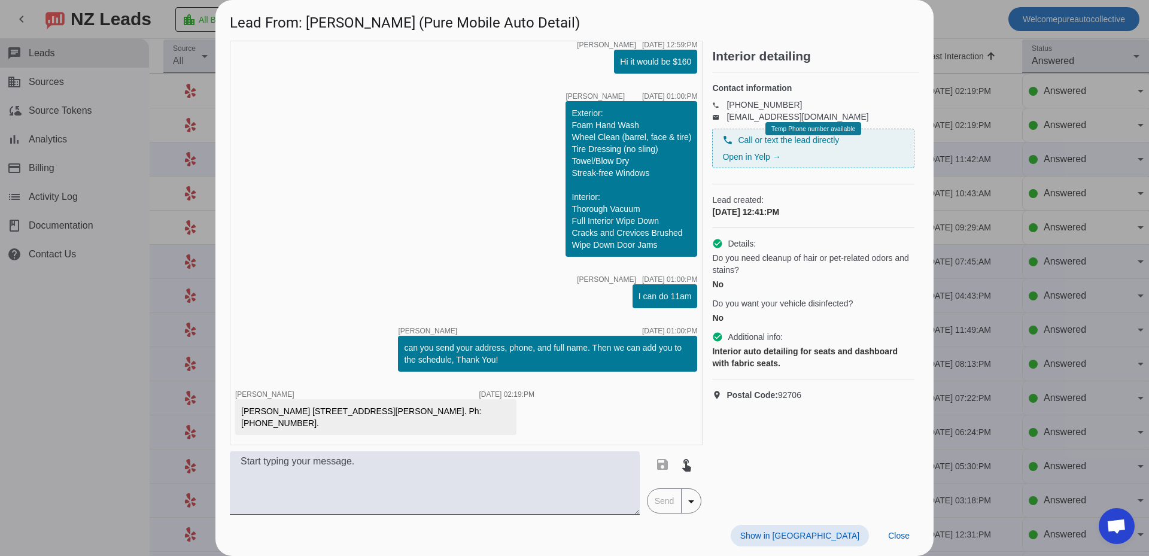
scroll to position [367, 0]
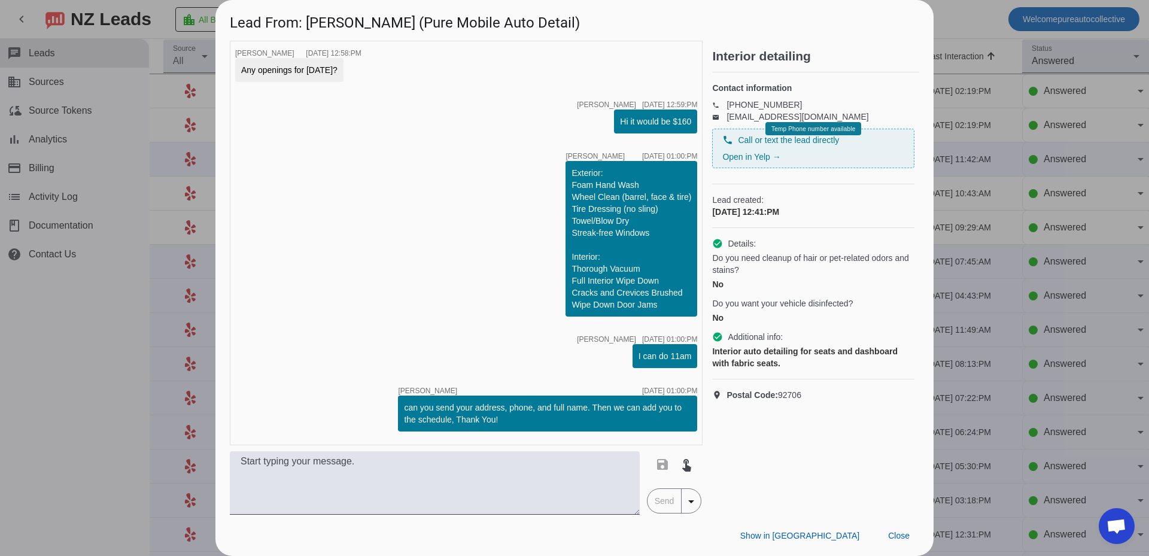
click at [170, 215] on div at bounding box center [574, 278] width 1149 height 556
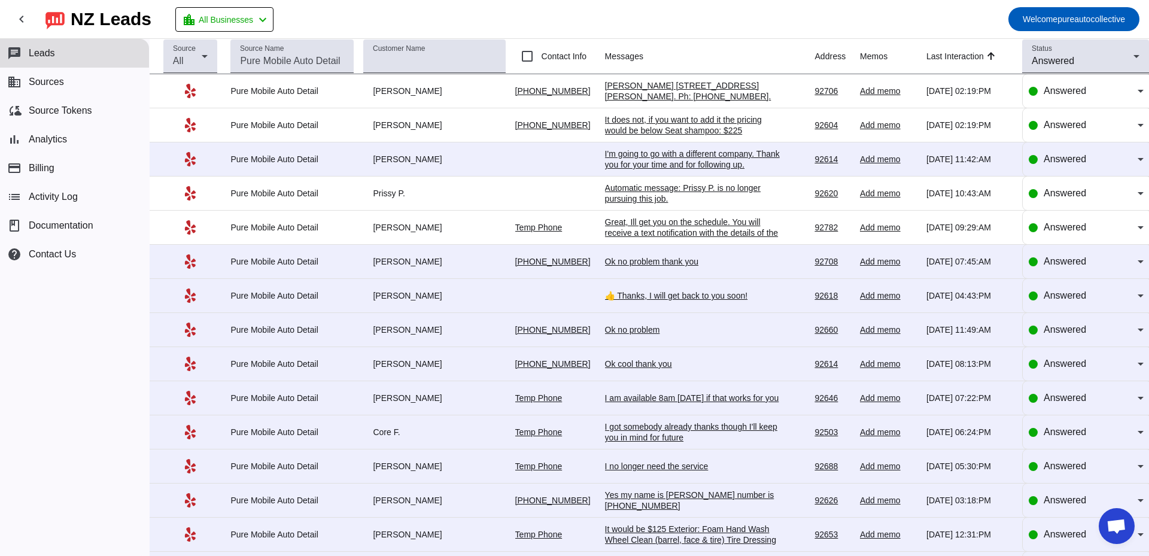
click at [675, 92] on div "[PERSON_NAME] [STREET_ADDRESS][PERSON_NAME]. Ph: [PHONE_NUMBER]." at bounding box center [694, 91] width 179 height 22
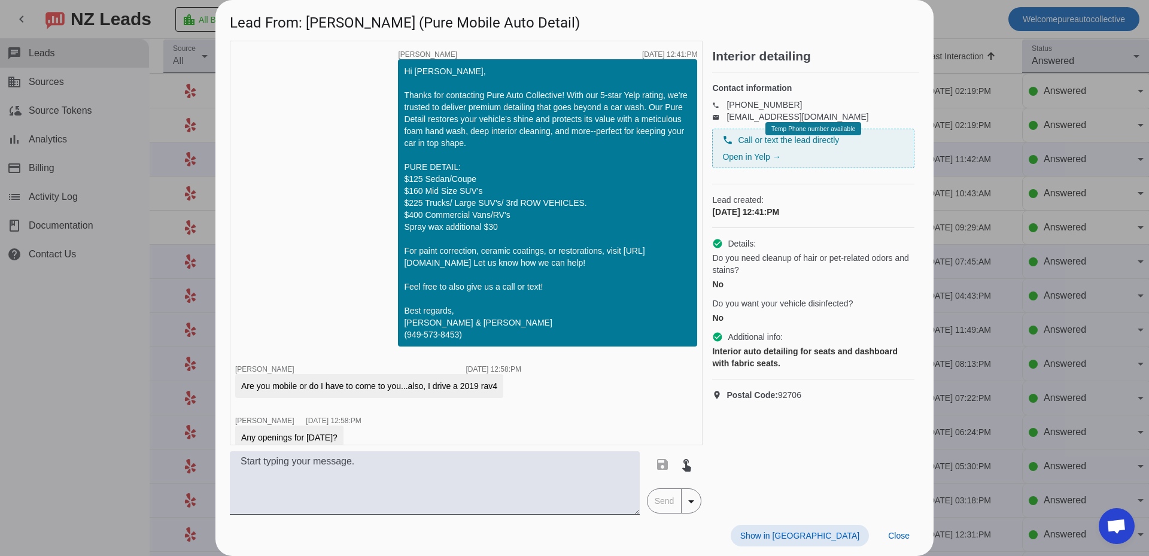
scroll to position [427, 0]
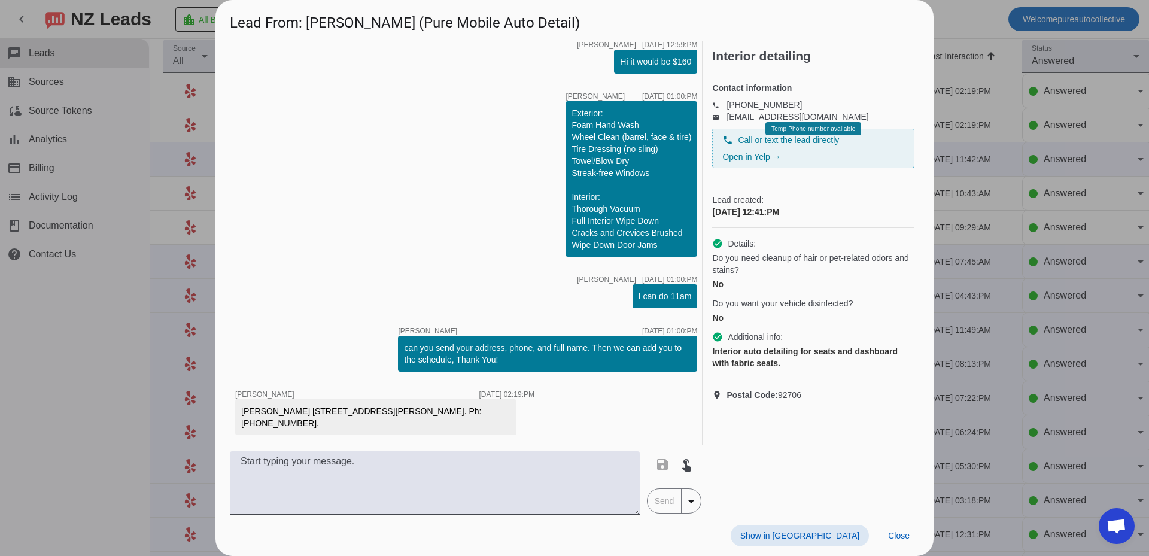
click at [254, 413] on div "[PERSON_NAME] [STREET_ADDRESS][PERSON_NAME]. Ph: [PHONE_NUMBER]." at bounding box center [375, 417] width 269 height 24
copy div "[PERSON_NAME]"
click at [275, 409] on div "[PERSON_NAME] [STREET_ADDRESS][PERSON_NAME]. Ph: [PHONE_NUMBER]." at bounding box center [375, 417] width 269 height 24
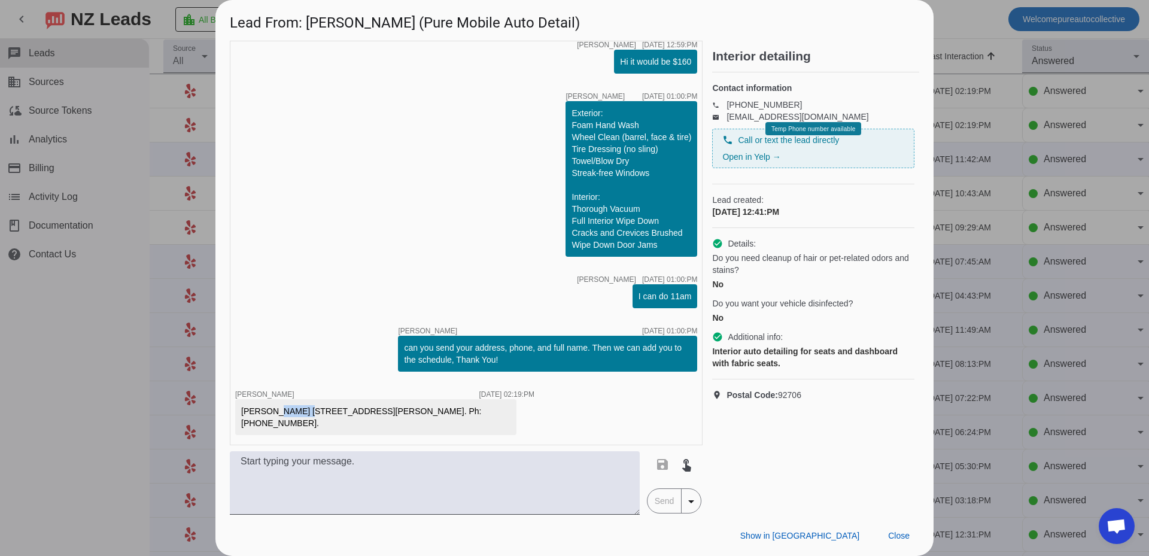
copy div "[PERSON_NAME]"
drag, startPoint x: 242, startPoint y: 422, endPoint x: 310, endPoint y: 423, distance: 68.8
click at [310, 423] on div "[PERSON_NAME] [STREET_ADDRESS][PERSON_NAME]. Ph: [PHONE_NUMBER]." at bounding box center [375, 417] width 269 height 24
copy div "714.486.6057."
drag, startPoint x: 294, startPoint y: 410, endPoint x: 359, endPoint y: 412, distance: 64.6
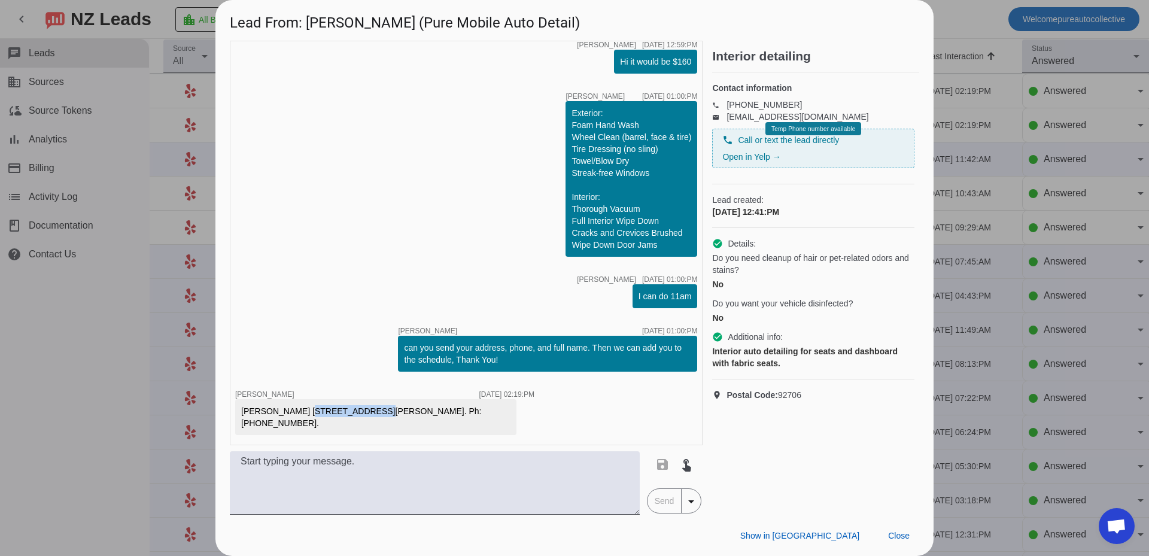
click at [359, 412] on div "[PERSON_NAME] [STREET_ADDRESS][PERSON_NAME]. Ph: [PHONE_NUMBER]." at bounding box center [375, 417] width 269 height 24
copy div "1713 N [PERSON_NAME]"
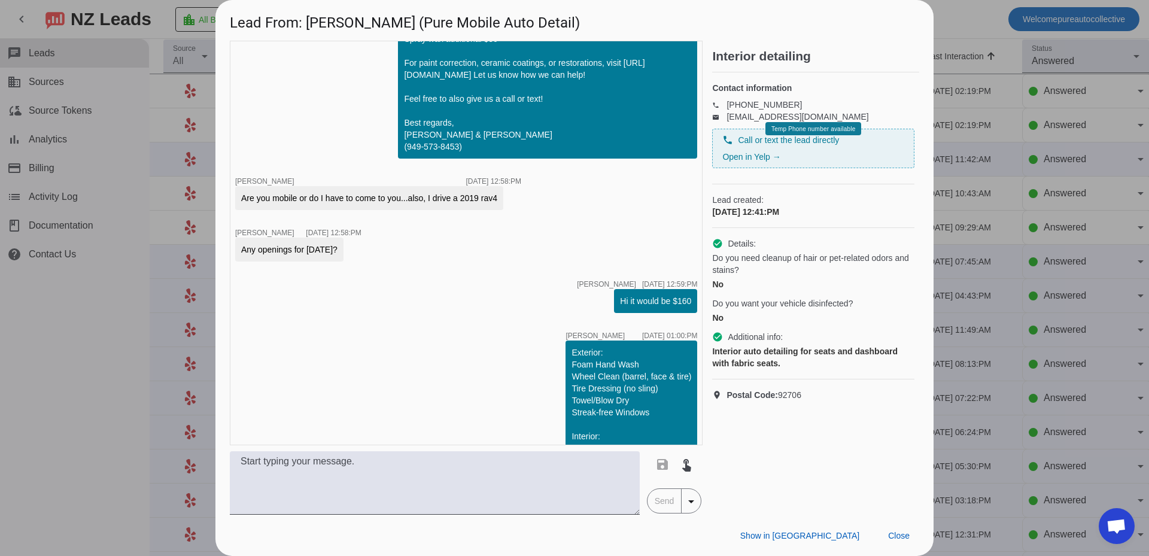
drag, startPoint x: 461, startPoint y: 197, endPoint x: 502, endPoint y: 202, distance: 42.1
click at [502, 202] on div "Are you mobile or do I have to come to you...also, I drive a 2019 rav4" at bounding box center [369, 198] width 268 height 24
copy div "2019 rav4"
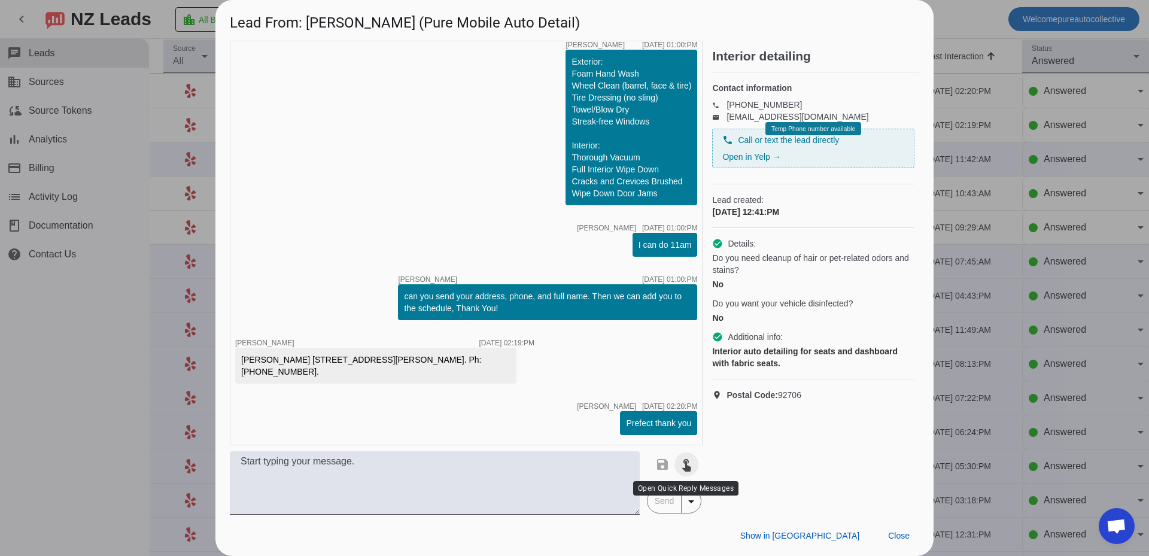
click at [677, 467] on span at bounding box center [686, 464] width 29 height 29
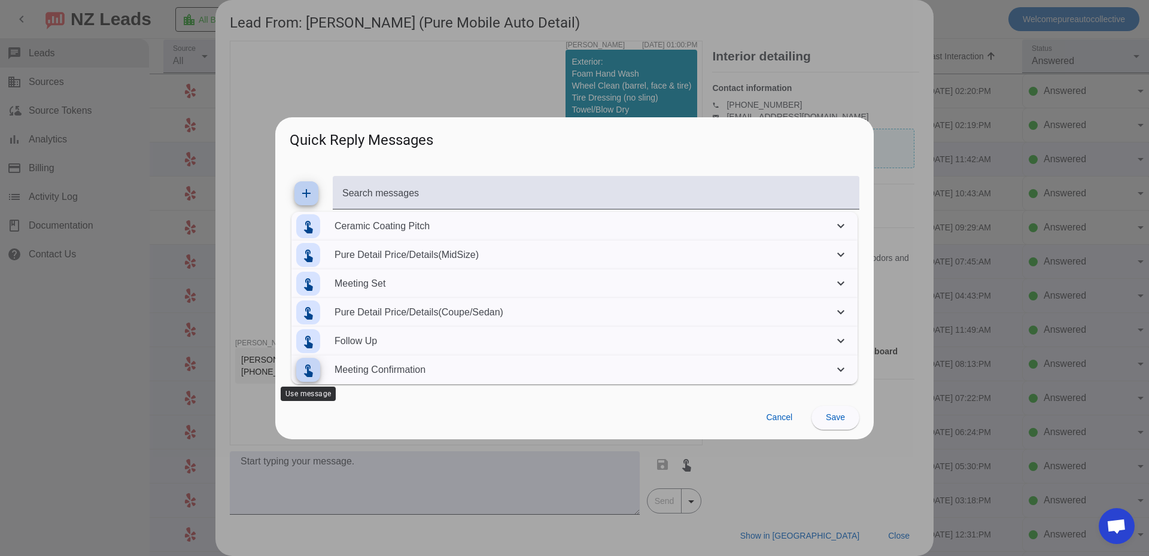
click at [319, 368] on span at bounding box center [308, 369] width 29 height 29
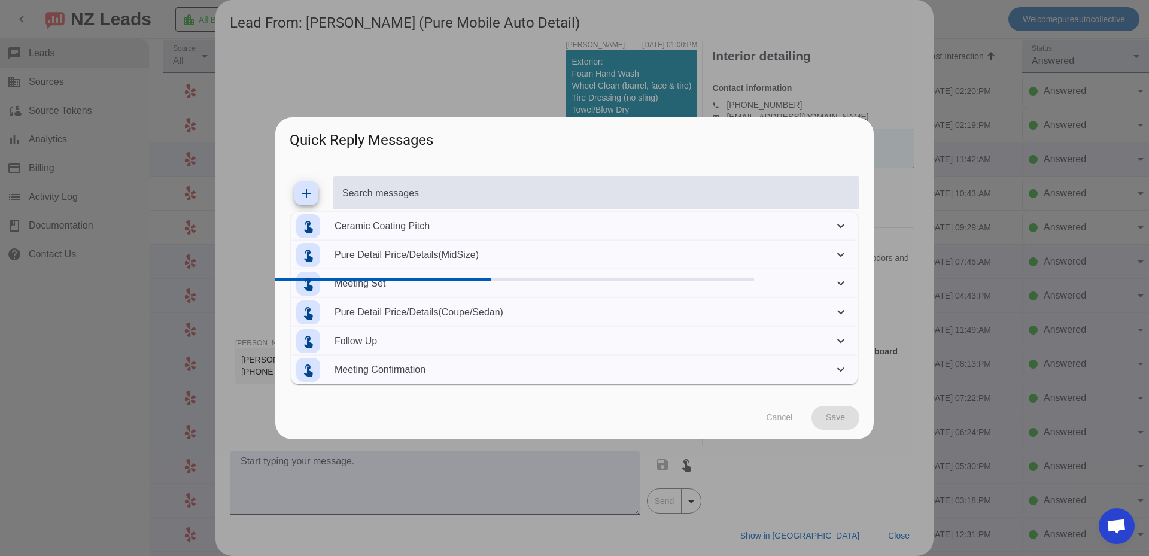
type textarea "Great, Ill get you on the schedule. You will receive a text notification with t…"
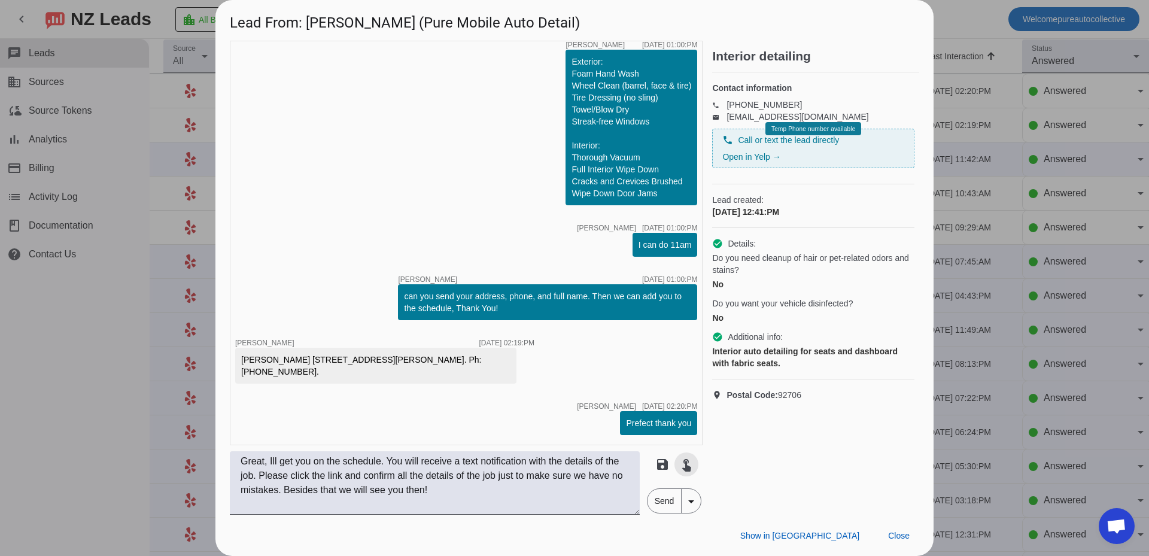
click at [652, 502] on span "Send" at bounding box center [664, 501] width 34 height 24
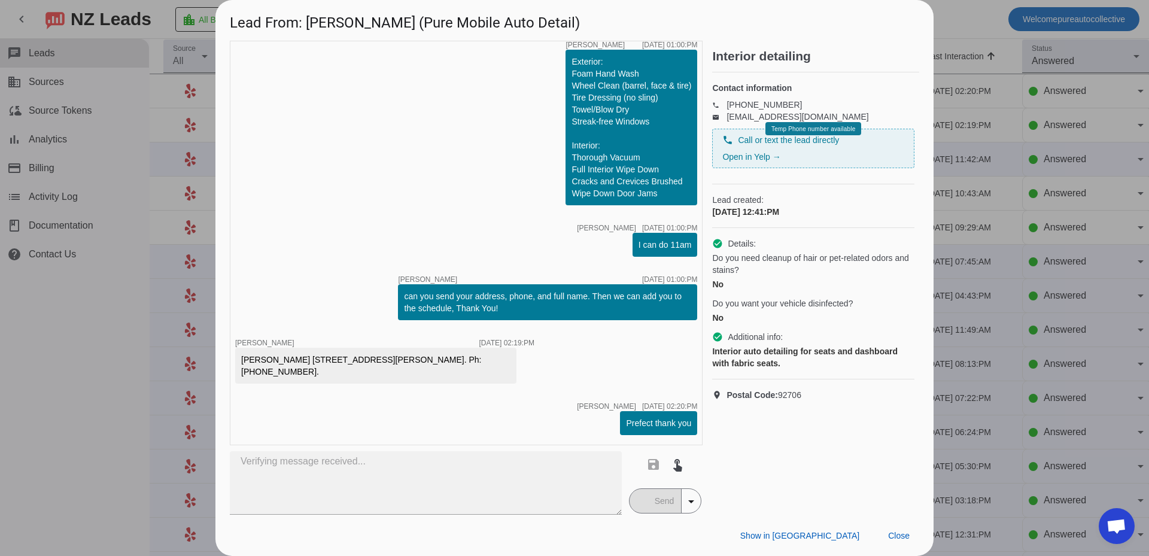
drag, startPoint x: 897, startPoint y: 532, endPoint x: 897, endPoint y: 523, distance: 8.4
click at [897, 531] on span "Close" at bounding box center [899, 536] width 22 height 10
